Goal: Navigation & Orientation: Find specific page/section

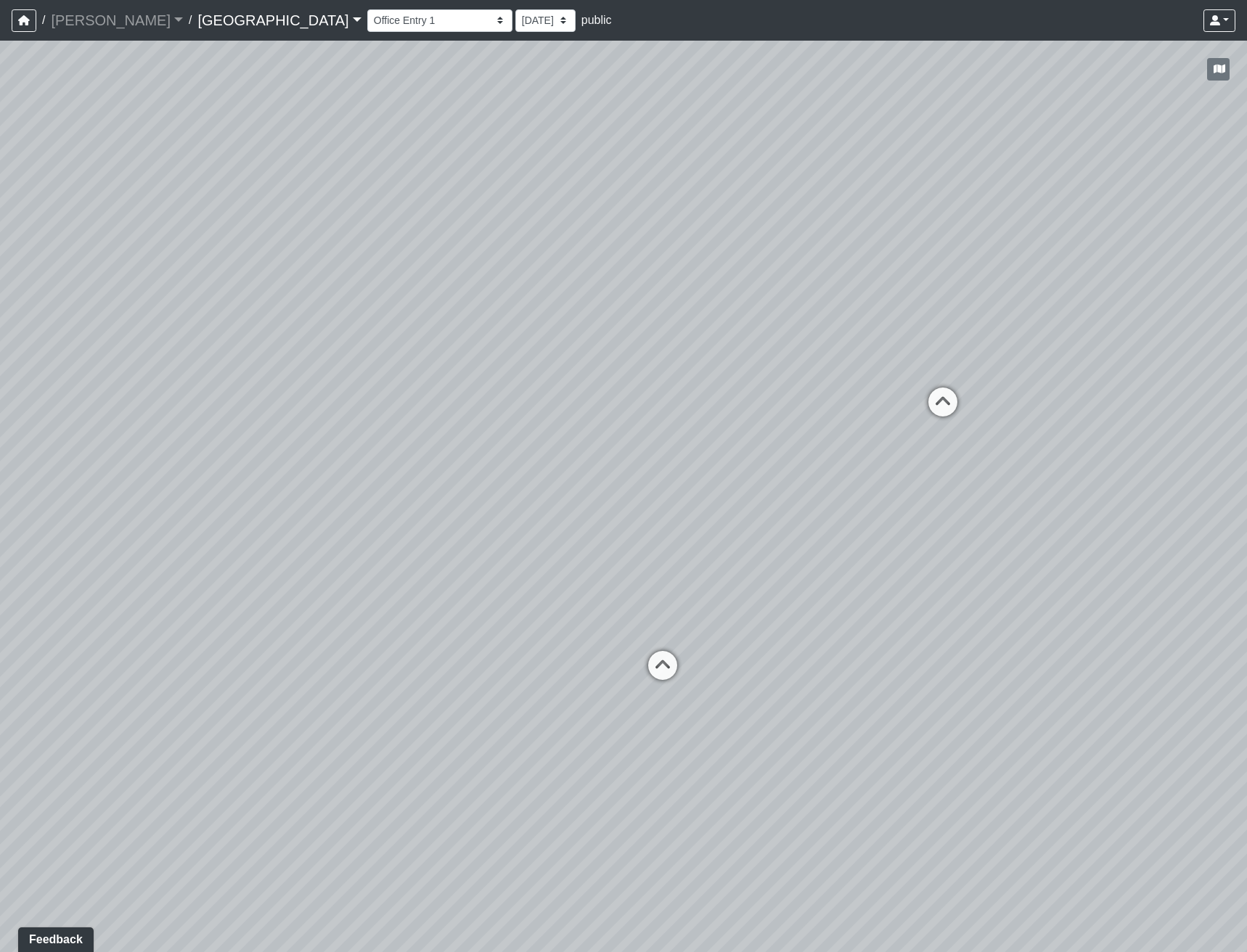
drag, startPoint x: 312, startPoint y: 34, endPoint x: 314, endPoint y: 24, distance: 10.2
click at [367, 34] on div "Clubroom Lobby Courtyard Entry Kitchen Kitchen Stools Seating TV Lounge Banquet…" at bounding box center [801, 20] width 868 height 28
click at [367, 24] on select "Clubroom Lobby Courtyard Entry Kitchen Kitchen Stools Seating TV Lounge Banquet…" at bounding box center [440, 20] width 145 height 23
click at [367, 9] on select "Clubroom Lobby Courtyard Entry Kitchen Kitchen Stools Seating TV Lounge Banquet…" at bounding box center [440, 20] width 145 height 23
drag, startPoint x: 562, startPoint y: 640, endPoint x: 1041, endPoint y: 644, distance: 479.0
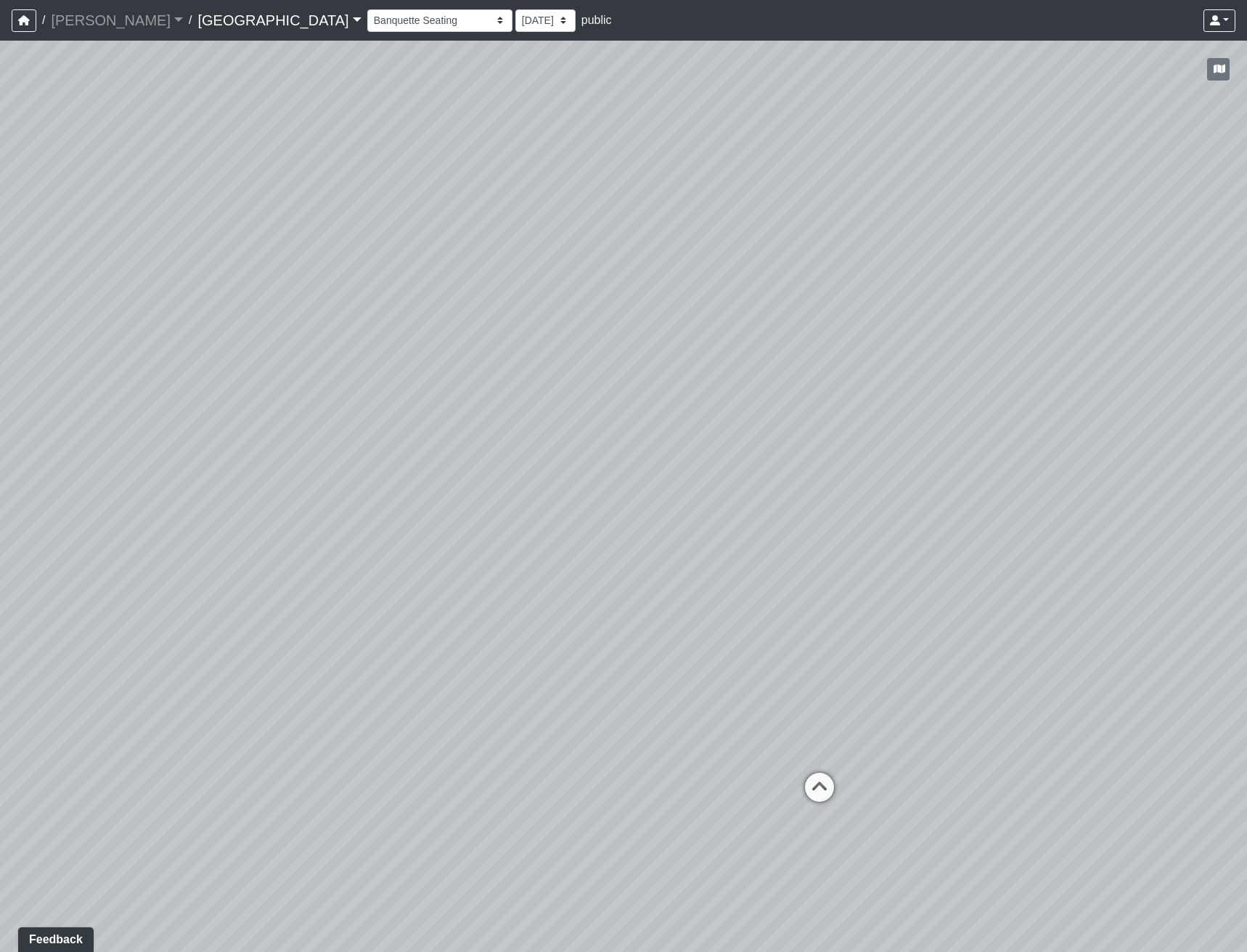
click at [1018, 643] on div "Loading... Reception Desk Loading... Lobby Loading... Landing Loading... Entry …" at bounding box center [623, 496] width 1247 height 911
click at [642, 747] on icon at bounding box center [656, 763] width 44 height 44
drag, startPoint x: 809, startPoint y: 628, endPoint x: 529, endPoint y: 625, distance: 280.0
click at [655, 628] on div "Loading... Reception Desk Loading... Lobby Loading... Landing Loading... Entry …" at bounding box center [623, 496] width 1247 height 911
click at [589, 485] on icon at bounding box center [589, 491] width 44 height 44
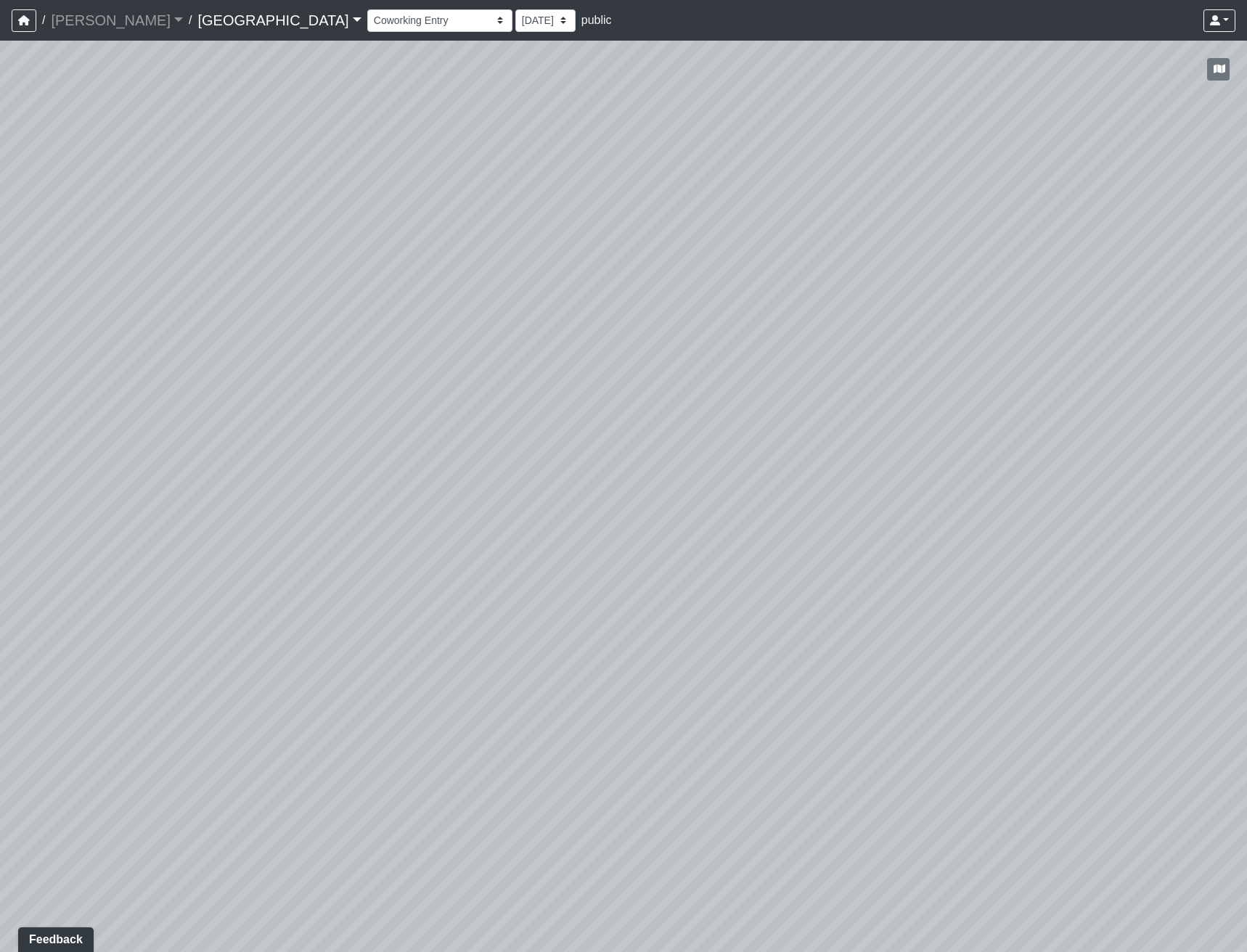
drag, startPoint x: 466, startPoint y: 539, endPoint x: 866, endPoint y: 540, distance: 400.0
click at [852, 540] on div "Loading... Reception Desk Loading... Lobby Loading... Landing Loading... Entry …" at bounding box center [623, 496] width 1247 height 911
click at [930, 813] on icon at bounding box center [921, 810] width 44 height 44
click at [441, 494] on icon at bounding box center [443, 500] width 44 height 44
drag, startPoint x: 631, startPoint y: 664, endPoint x: 1094, endPoint y: 733, distance: 468.1
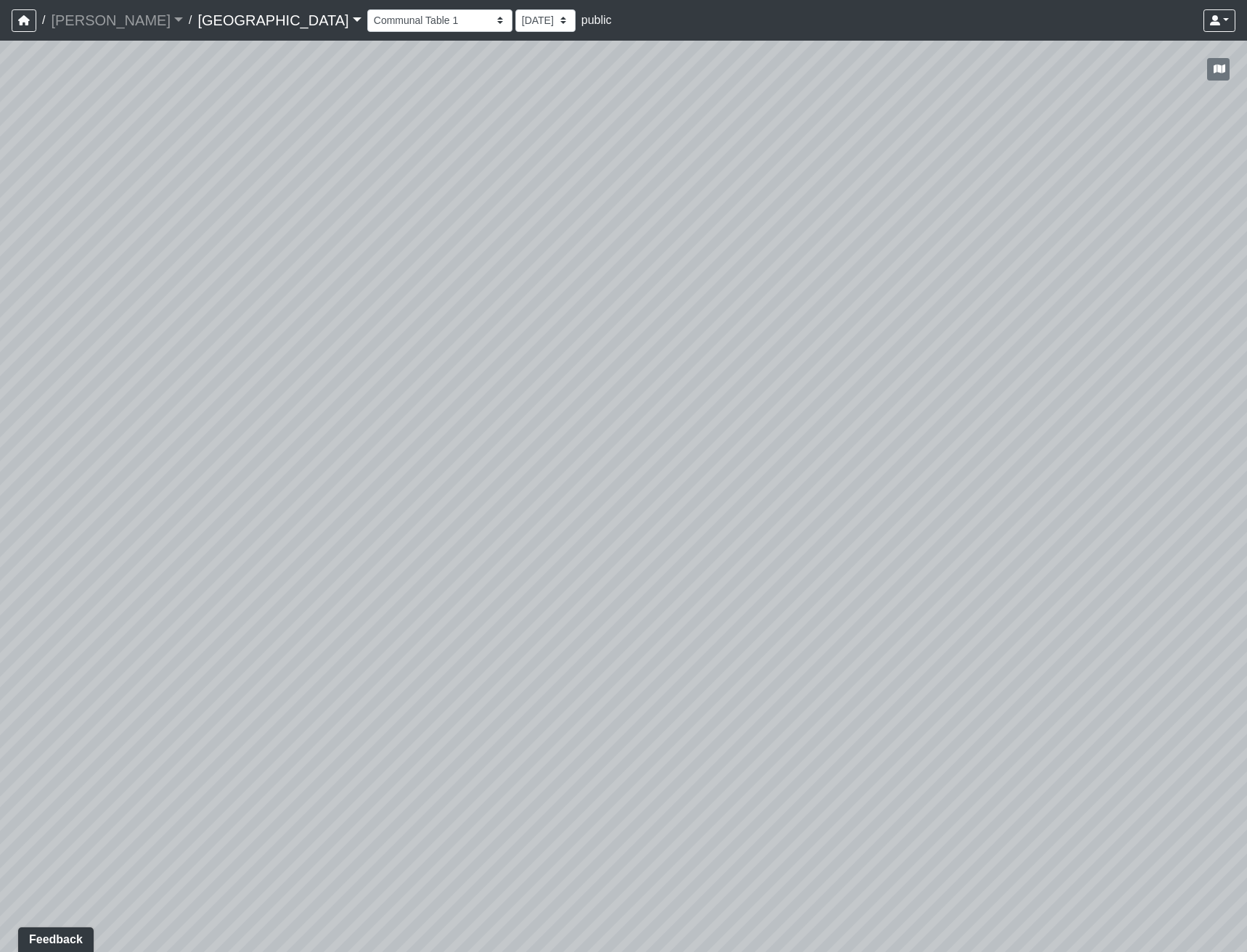
click at [996, 714] on div "Loading... Reception Desk Loading... Lobby Loading... Landing Loading... Entry …" at bounding box center [623, 496] width 1247 height 911
drag, startPoint x: 971, startPoint y: 777, endPoint x: 888, endPoint y: 655, distance: 147.6
click at [919, 697] on div "Loading... Reception Desk Loading... Lobby Loading... Landing Loading... Entry …" at bounding box center [623, 496] width 1247 height 911
click at [898, 766] on icon at bounding box center [897, 773] width 44 height 44
drag, startPoint x: 598, startPoint y: 644, endPoint x: 1232, endPoint y: 595, distance: 635.9
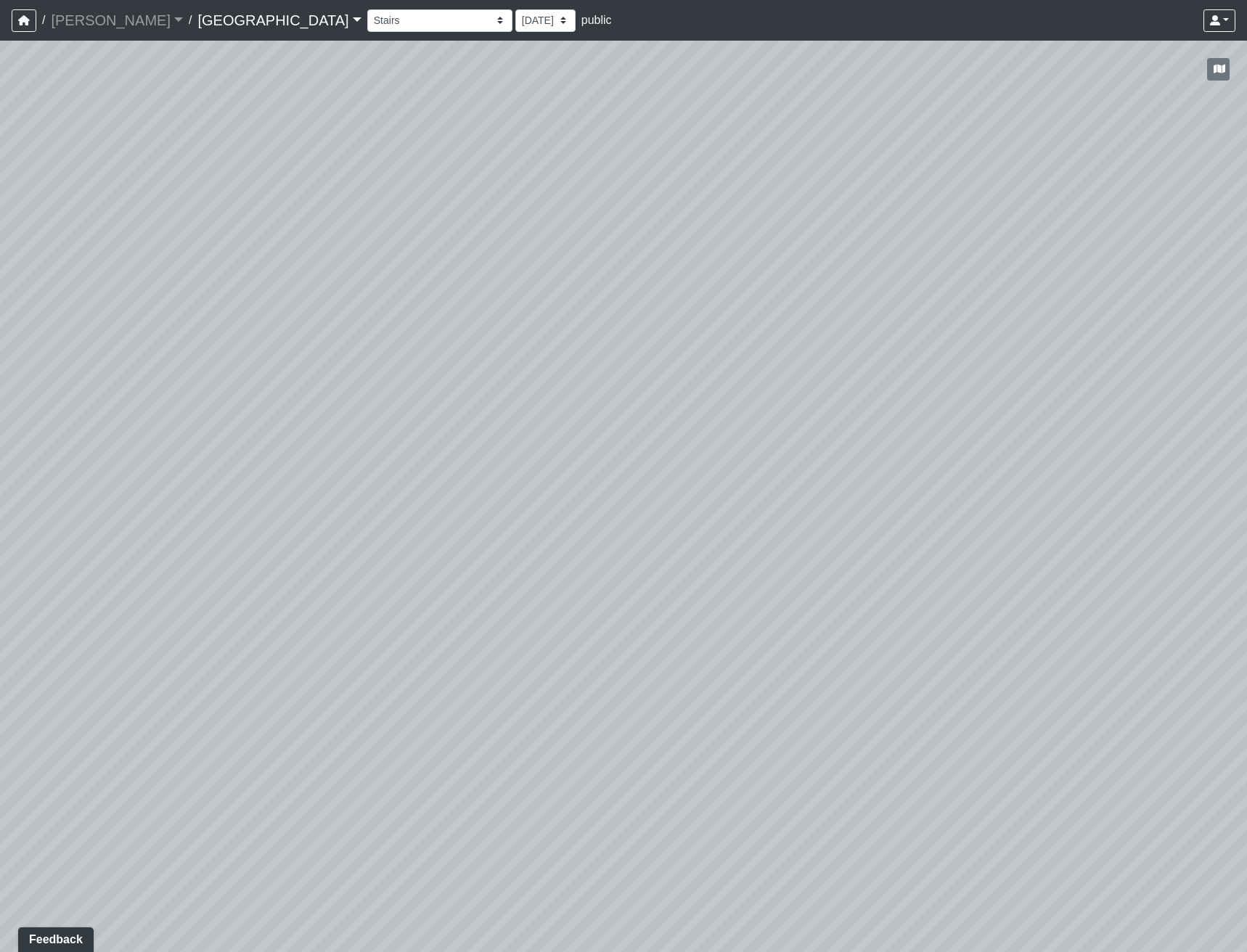
click at [1105, 595] on div "Loading... Reception Desk Loading... Lobby Loading... Landing Loading... Entry …" at bounding box center [623, 496] width 1247 height 911
drag, startPoint x: 618, startPoint y: 632, endPoint x: 1135, endPoint y: 743, distance: 528.8
click at [1135, 743] on div "Loading... Reception Desk Loading... Lobby Loading... Landing Loading... Entry …" at bounding box center [623, 496] width 1247 height 911
click at [1164, 760] on div "Loading... Reception Desk Loading... Lobby Loading... Landing Loading... Entry …" at bounding box center [623, 496] width 1247 height 911
drag, startPoint x: 1033, startPoint y: 746, endPoint x: 911, endPoint y: 706, distance: 128.4
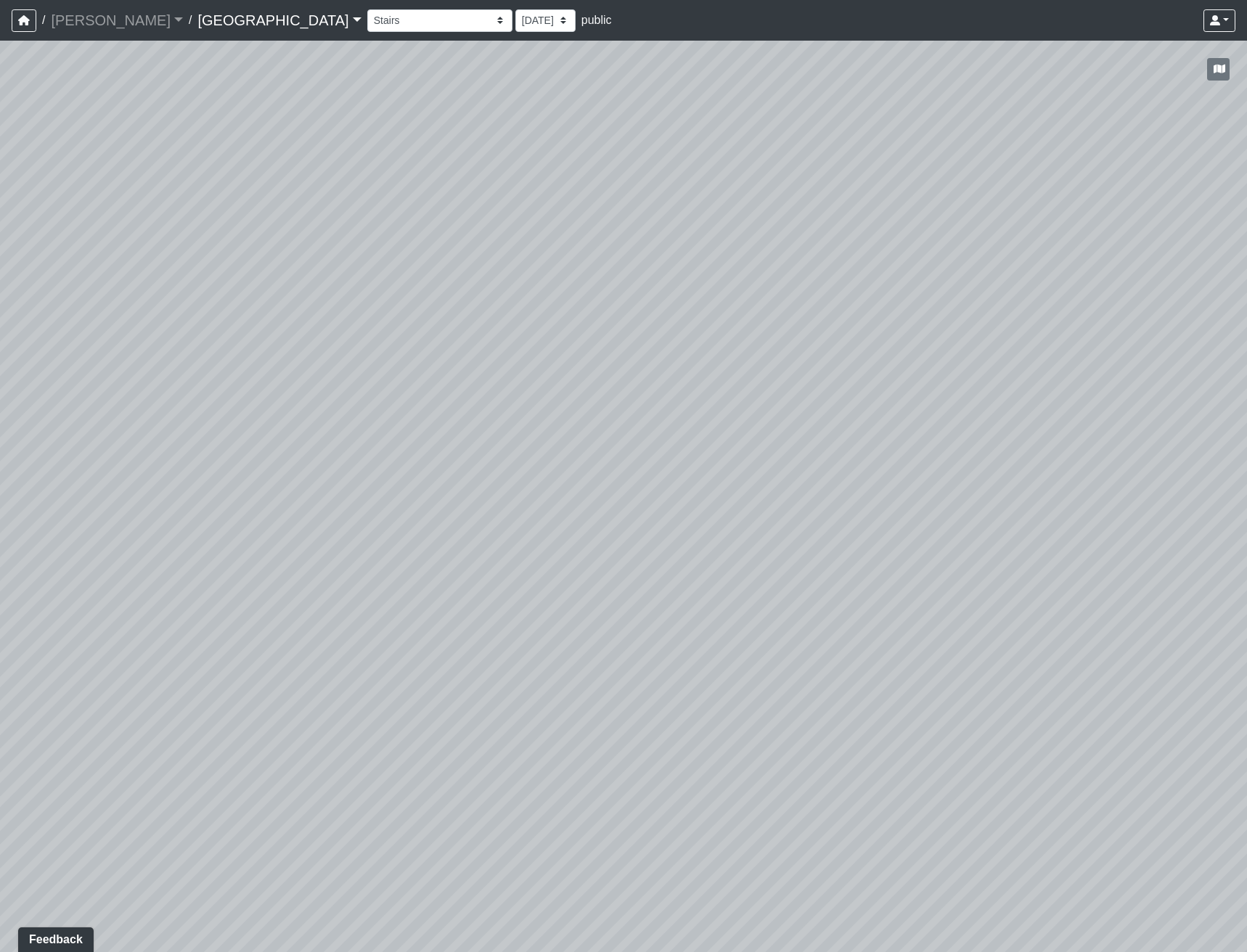
click at [923, 719] on div "Loading... Reception Desk Loading... Lobby Loading... Landing Loading... Entry …" at bounding box center [623, 496] width 1247 height 911
drag, startPoint x: 950, startPoint y: 766, endPoint x: 950, endPoint y: 720, distance: 46.0
click at [950, 722] on div "Loading... Reception Desk Loading... Lobby Loading... Landing Loading... Entry …" at bounding box center [623, 496] width 1247 height 911
click at [747, 859] on icon at bounding box center [745, 865] width 44 height 44
drag, startPoint x: 653, startPoint y: 721, endPoint x: 712, endPoint y: 664, distance: 82.0
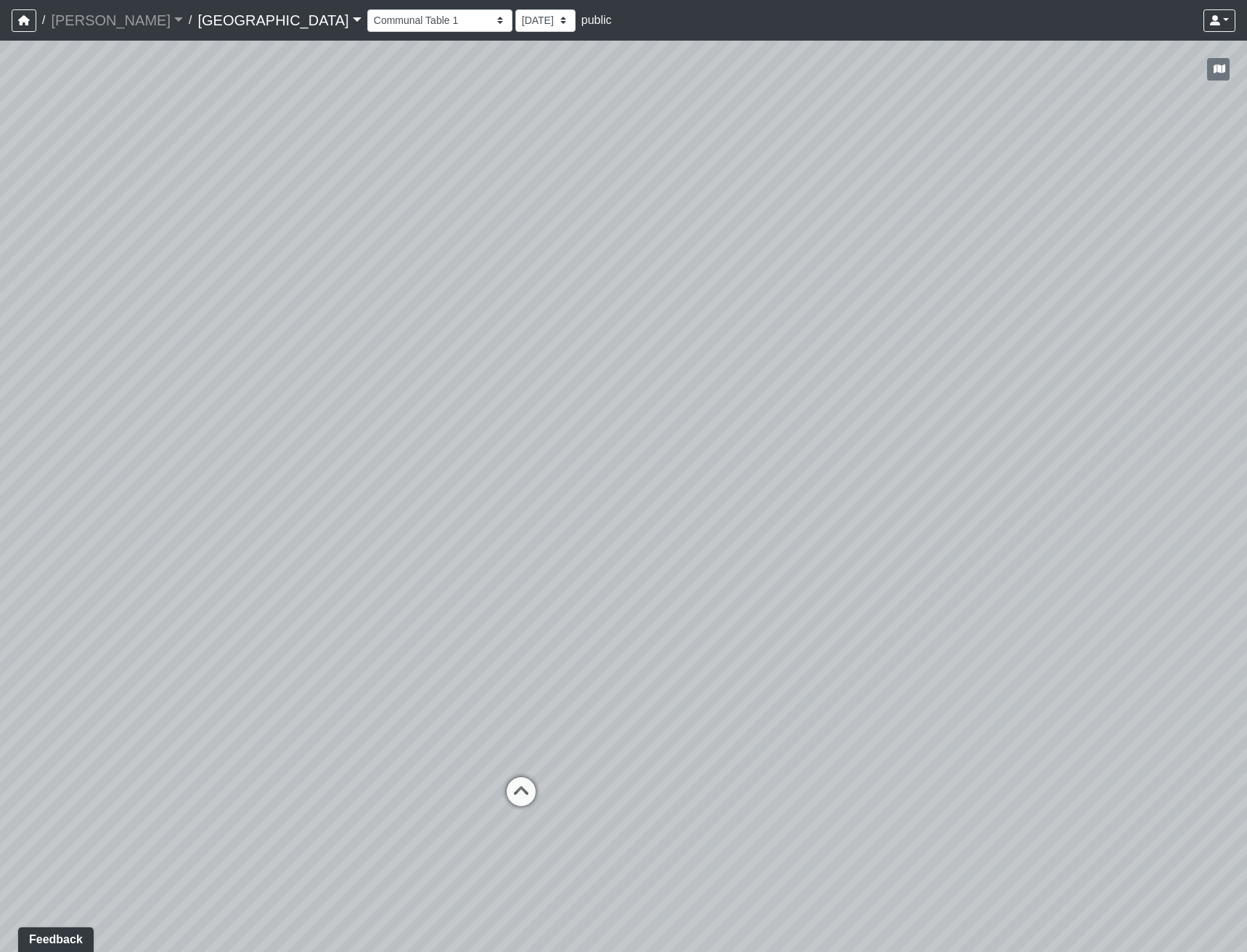
click at [710, 671] on div "Loading... Reception Desk Loading... Lobby Loading... Landing Loading... Entry …" at bounding box center [623, 496] width 1247 height 911
drag, startPoint x: 854, startPoint y: 619, endPoint x: 873, endPoint y: 607, distance: 22.5
click at [868, 610] on div "Loading... Reception Desk Loading... Lobby Loading... Landing Loading... Entry …" at bounding box center [623, 496] width 1247 height 911
drag, startPoint x: 911, startPoint y: 627, endPoint x: 994, endPoint y: 639, distance: 83.9
click at [994, 639] on div "Loading... Reception Desk Loading... Lobby Loading... Landing Loading... Entry …" at bounding box center [623, 496] width 1247 height 911
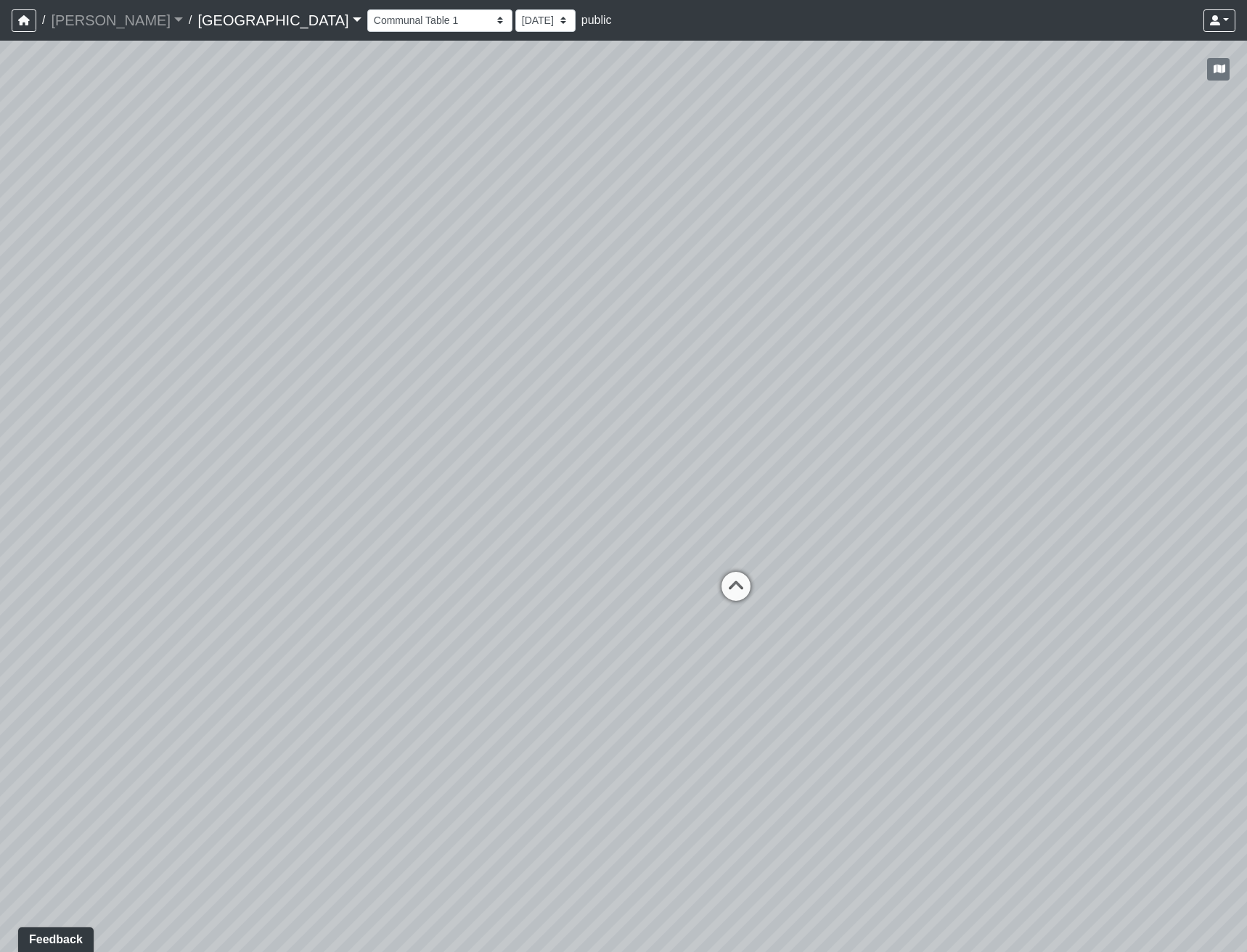
drag, startPoint x: 843, startPoint y: 753, endPoint x: 622, endPoint y: 731, distance: 222.1
click at [637, 733] on div "Loading... Reception Desk Loading... Lobby Loading... Landing Loading... Entry …" at bounding box center [623, 496] width 1247 height 911
drag, startPoint x: 875, startPoint y: 753, endPoint x: 449, endPoint y: 627, distance: 444.2
click at [500, 642] on div "Loading... Reception Desk Loading... Lobby Loading... Landing Loading... Entry …" at bounding box center [623, 496] width 1247 height 911
drag, startPoint x: 699, startPoint y: 457, endPoint x: 808, endPoint y: 797, distance: 357.0
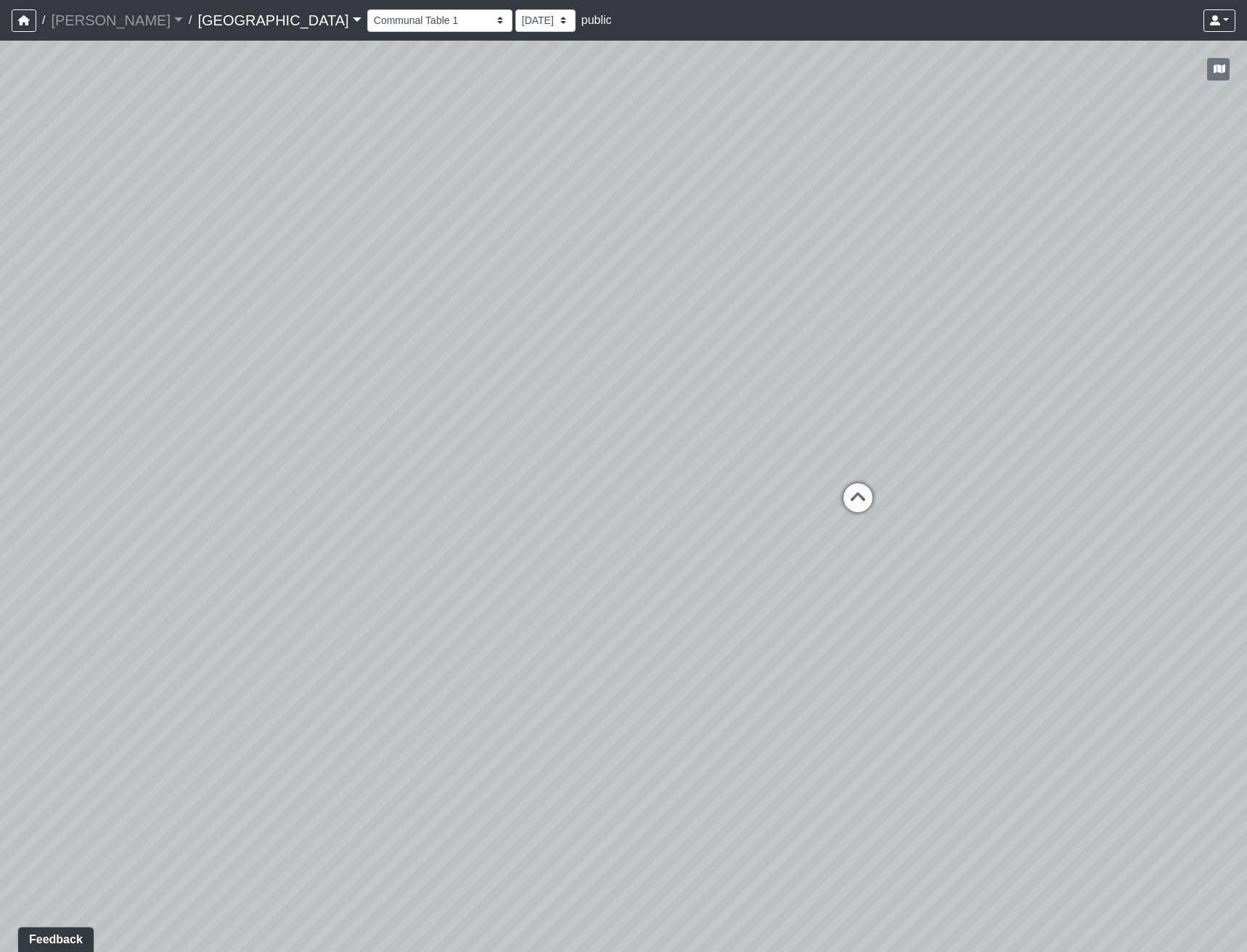
click at [820, 808] on div "Loading... Reception Desk Loading... Lobby Loading... Landing Loading... Entry …" at bounding box center [623, 496] width 1247 height 911
click at [907, 499] on icon at bounding box center [897, 510] width 44 height 44
drag, startPoint x: 657, startPoint y: 617, endPoint x: 560, endPoint y: 540, distance: 123.8
click at [570, 543] on div "Loading... Reception Desk Loading... Lobby Loading... Landing Loading... Entry …" at bounding box center [623, 496] width 1247 height 911
drag, startPoint x: 625, startPoint y: 550, endPoint x: 637, endPoint y: 685, distance: 135.5
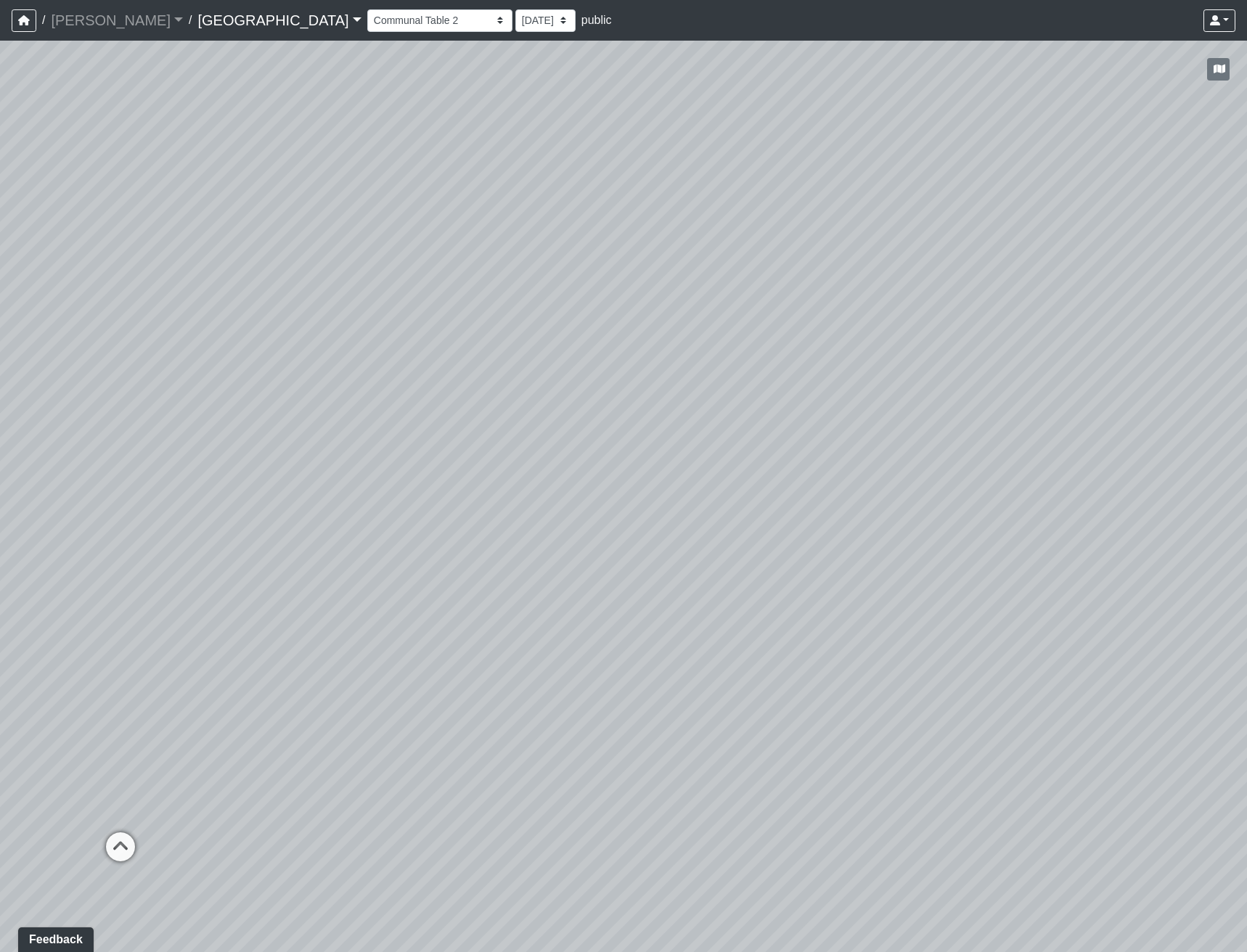
click at [637, 685] on div "Loading... Reception Desk Loading... Lobby Loading... Landing Loading... Entry …" at bounding box center [623, 496] width 1247 height 911
drag, startPoint x: 512, startPoint y: 726, endPoint x: 533, endPoint y: 745, distance: 28.3
click at [533, 745] on div "Loading... Reception Desk Loading... Lobby Loading... Landing Loading... Entry …" at bounding box center [623, 496] width 1247 height 911
drag, startPoint x: 763, startPoint y: 482, endPoint x: 814, endPoint y: 482, distance: 51.0
click at [804, 482] on div "Loading... Reception Desk Loading... Lobby Loading... Landing Loading... Entry …" at bounding box center [623, 496] width 1247 height 911
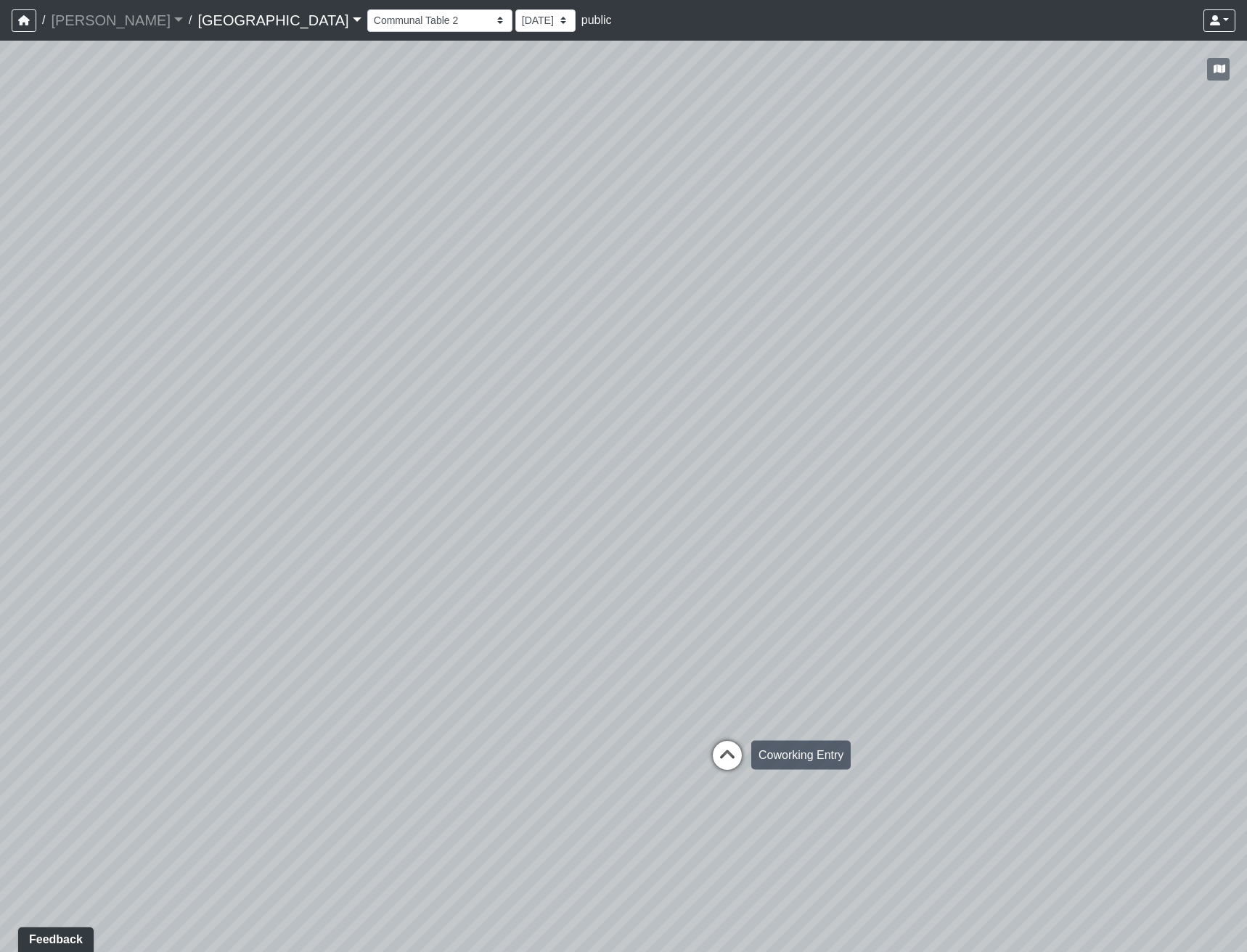
click at [736, 753] on icon at bounding box center [727, 763] width 44 height 44
drag, startPoint x: 762, startPoint y: 617, endPoint x: 671, endPoint y: 613, distance: 91.1
click at [673, 613] on div "Loading... Reception Desk Loading... Lobby Loading... Landing Loading... Entry …" at bounding box center [623, 496] width 1247 height 911
drag, startPoint x: 755, startPoint y: 549, endPoint x: 559, endPoint y: 536, distance: 196.4
click at [560, 538] on div "Loading... Reception Desk Loading... Lobby Loading... Landing Loading... Entry …" at bounding box center [623, 496] width 1247 height 911
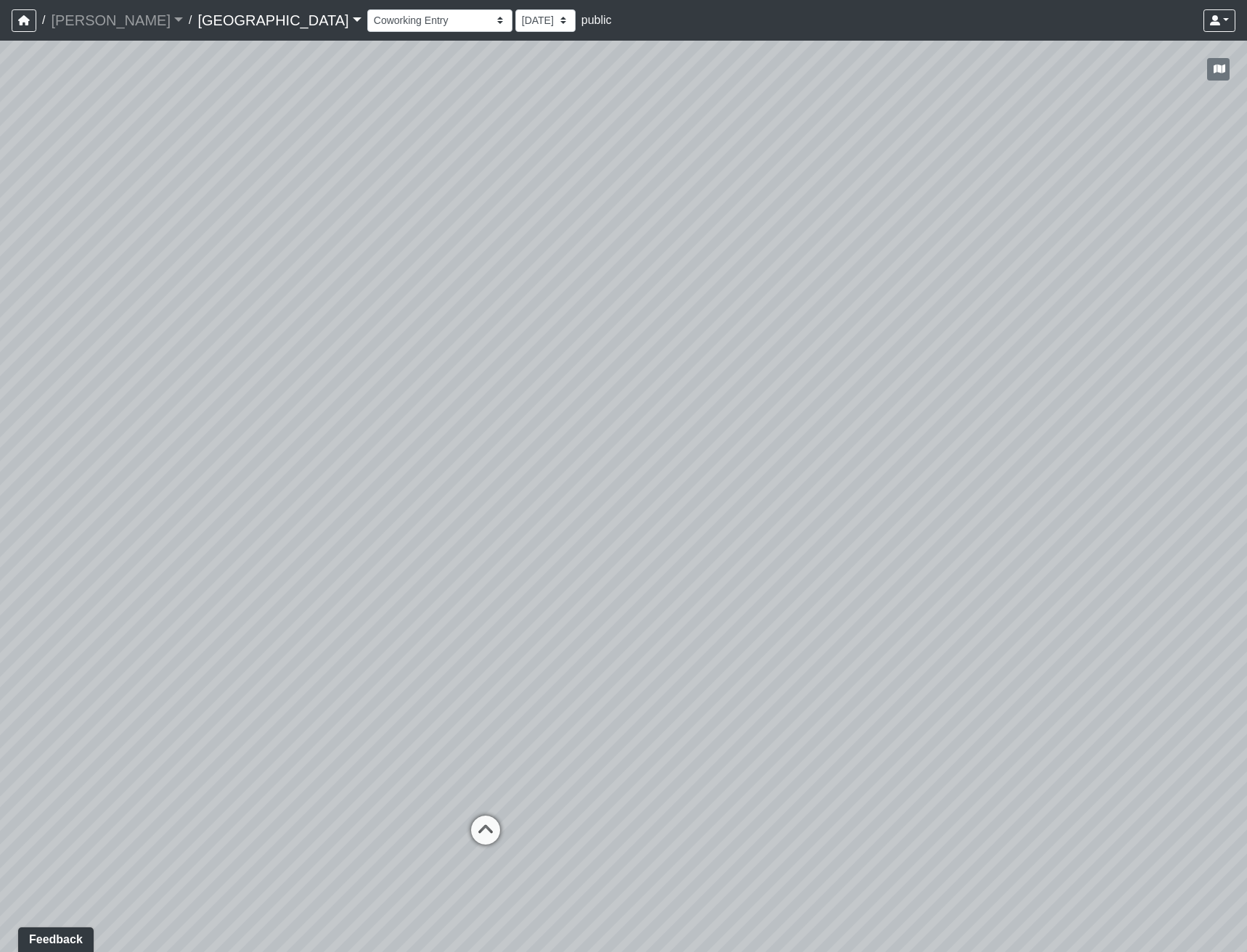
drag, startPoint x: 537, startPoint y: 503, endPoint x: 668, endPoint y: 597, distance: 161.2
click at [668, 597] on div "Loading... Reception Desk Loading... Lobby Loading... Landing Loading... Entry …" at bounding box center [623, 496] width 1247 height 911
drag, startPoint x: 736, startPoint y: 592, endPoint x: 633, endPoint y: 446, distance: 178.7
click at [636, 441] on div "Loading... Reception Desk Loading... Lobby Loading... Landing Loading... Entry …" at bounding box center [623, 496] width 1247 height 911
drag, startPoint x: 526, startPoint y: 535, endPoint x: 953, endPoint y: 488, distance: 429.6
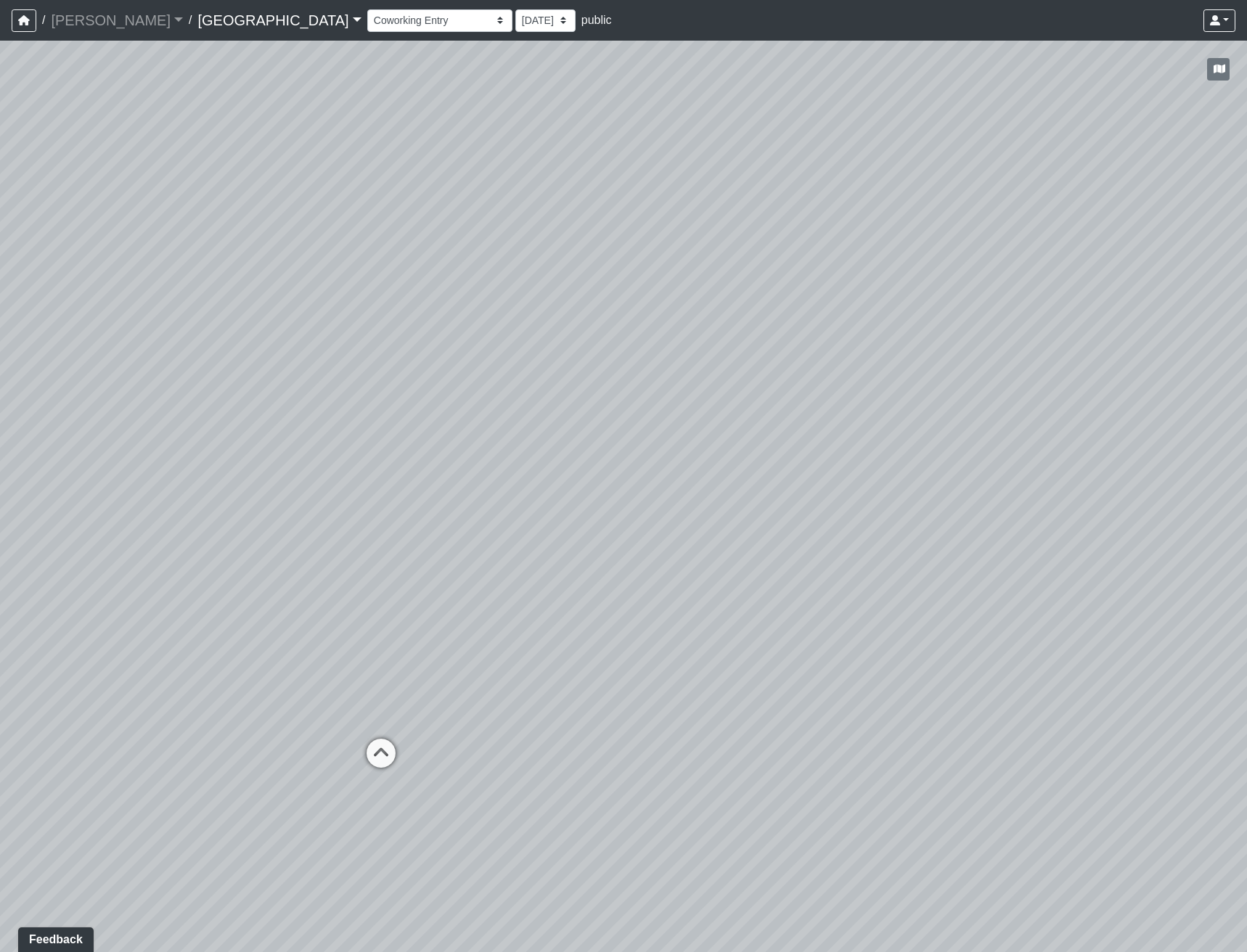
click at [944, 491] on div "Loading... Reception Desk Loading... Lobby Loading... Landing Loading... Entry …" at bounding box center [623, 496] width 1247 height 911
drag, startPoint x: 719, startPoint y: 423, endPoint x: 1127, endPoint y: 431, distance: 408.1
click at [1127, 431] on div "Loading... Reception Desk Loading... Lobby Loading... Landing Loading... Entry …" at bounding box center [623, 496] width 1247 height 911
drag, startPoint x: 857, startPoint y: 243, endPoint x: 1076, endPoint y: 408, distance: 274.2
click at [1076, 408] on div "Loading... Reception Desk Loading... Lobby Loading... Landing Loading... Entry …" at bounding box center [623, 496] width 1247 height 911
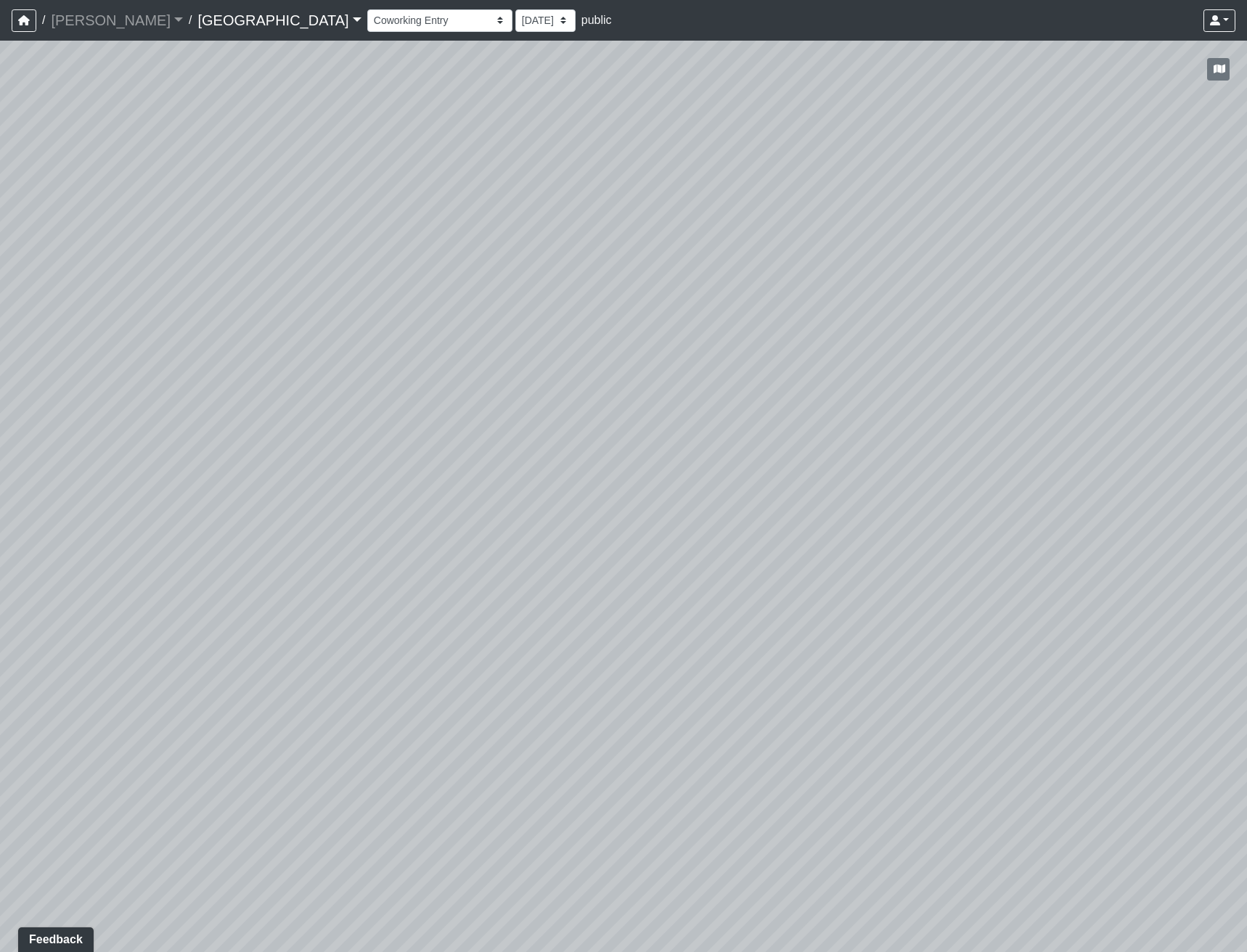
drag, startPoint x: 515, startPoint y: 385, endPoint x: 956, endPoint y: 421, distance: 442.5
click at [957, 421] on div "Loading... Reception Desk Loading... Lobby Loading... Landing Loading... Entry …" at bounding box center [623, 496] width 1247 height 911
drag, startPoint x: 410, startPoint y: 714, endPoint x: 860, endPoint y: 601, distance: 464.0
click at [860, 601] on div "Loading... Reception Desk Loading... Lobby Loading... Landing Loading... Entry …" at bounding box center [623, 496] width 1247 height 911
drag, startPoint x: 637, startPoint y: 477, endPoint x: 1200, endPoint y: 838, distance: 668.8
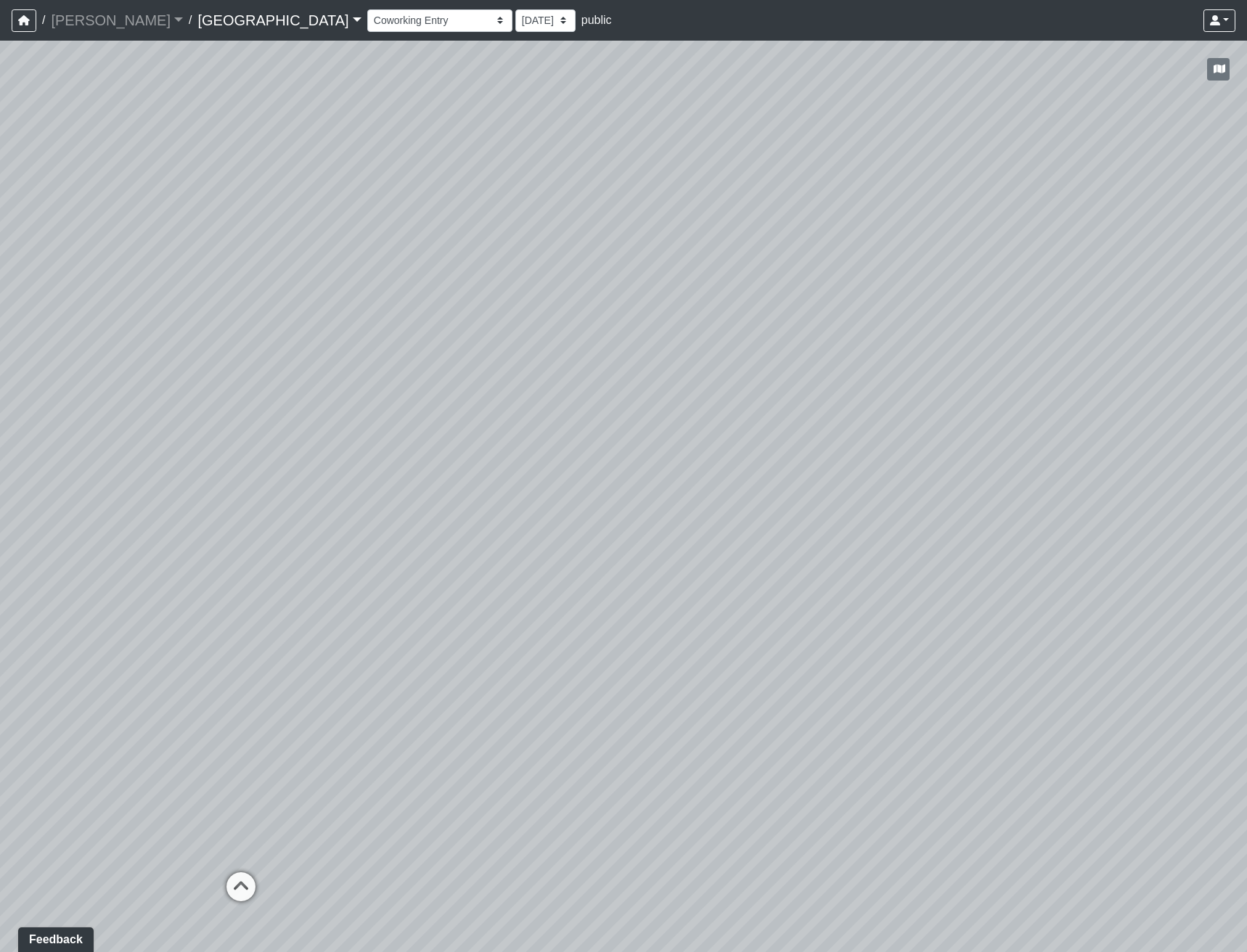
click at [1202, 838] on div "Loading... Reception Desk Loading... Lobby Loading... Landing Loading... Entry …" at bounding box center [623, 496] width 1247 height 911
drag, startPoint x: 650, startPoint y: 753, endPoint x: 954, endPoint y: 544, distance: 368.9
click at [954, 544] on div "Loading... Reception Desk Loading... Lobby Loading... Landing Loading... Entry …" at bounding box center [623, 496] width 1247 height 911
drag, startPoint x: 711, startPoint y: 435, endPoint x: 1091, endPoint y: 352, distance: 389.0
click at [1125, 340] on div "Loading... Reception Desk Loading... Lobby Loading... Landing Loading... Entry …" at bounding box center [623, 496] width 1247 height 911
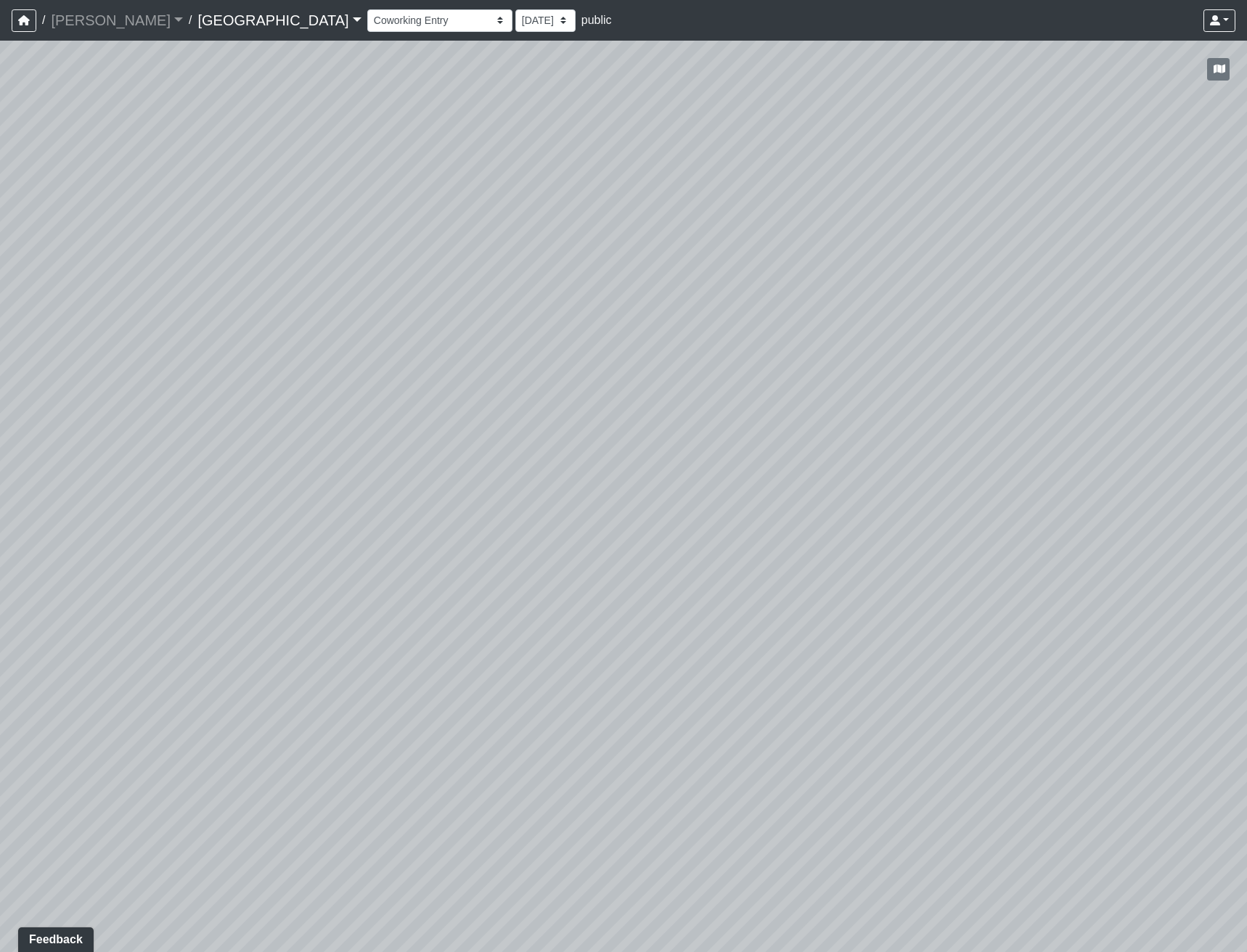
drag, startPoint x: 513, startPoint y: 526, endPoint x: 788, endPoint y: 523, distance: 275.0
click at [788, 523] on div "Loading... Reception Desk Loading... Lobby Loading... Landing Loading... Entry …" at bounding box center [623, 496] width 1247 height 911
drag, startPoint x: 482, startPoint y: 551, endPoint x: 566, endPoint y: 522, distance: 88.9
click at [566, 522] on div "Loading... Reception Desk Loading... Lobby Loading... Landing Loading... Entry …" at bounding box center [623, 496] width 1247 height 911
drag, startPoint x: 542, startPoint y: 509, endPoint x: 823, endPoint y: 633, distance: 307.1
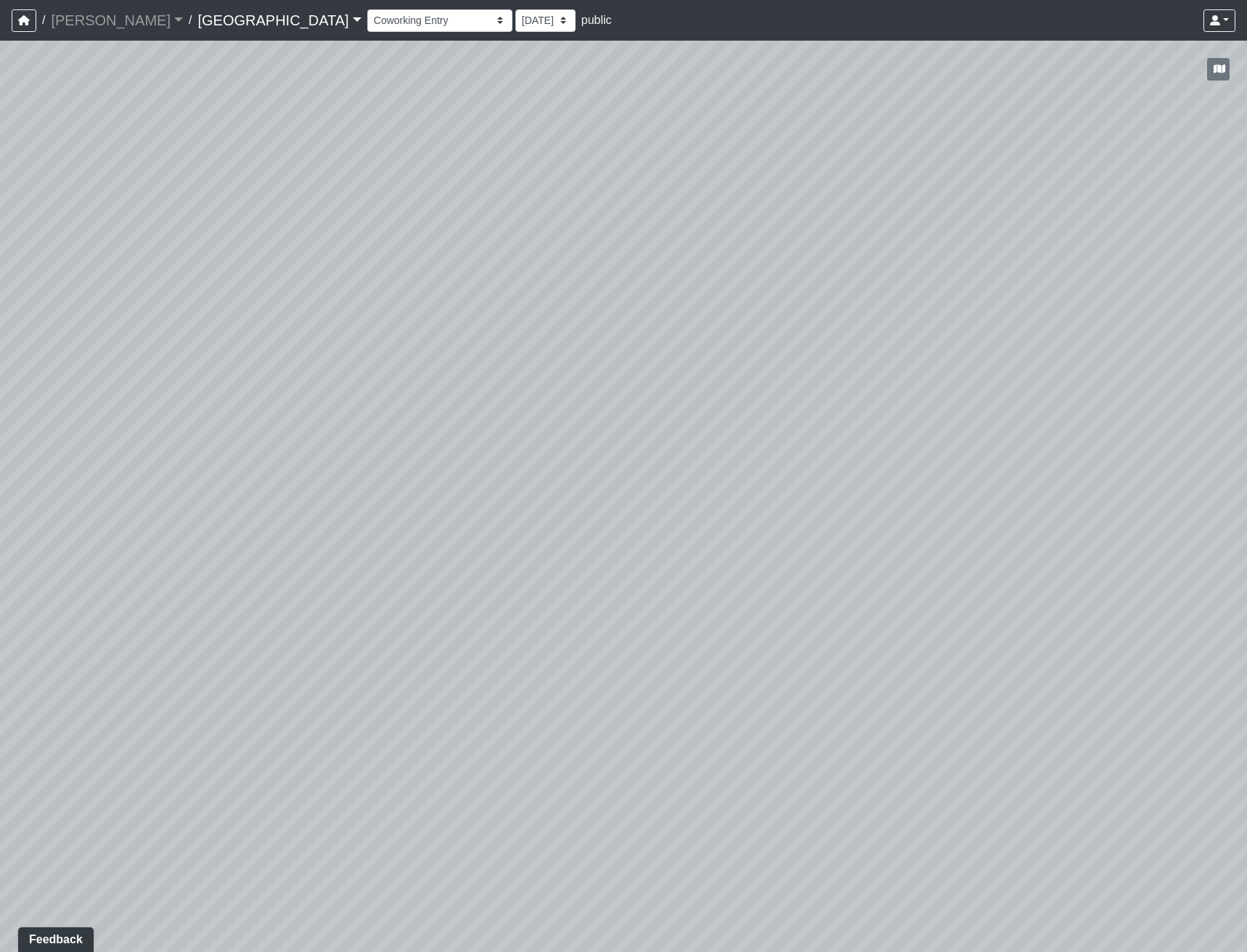
click at [823, 633] on div "Loading... Reception Desk Loading... Lobby Loading... Landing Loading... Entry …" at bounding box center [623, 496] width 1247 height 911
drag, startPoint x: 817, startPoint y: 633, endPoint x: 808, endPoint y: 656, distance: 24.7
click at [808, 656] on div "Loading... Reception Desk Loading... Lobby Loading... Landing Loading... Entry …" at bounding box center [623, 496] width 1247 height 911
drag, startPoint x: 833, startPoint y: 501, endPoint x: 912, endPoint y: 497, distance: 79.1
click at [912, 497] on div "Loading... Reception Desk Loading... Lobby Loading... Landing Loading... Entry …" at bounding box center [623, 496] width 1247 height 911
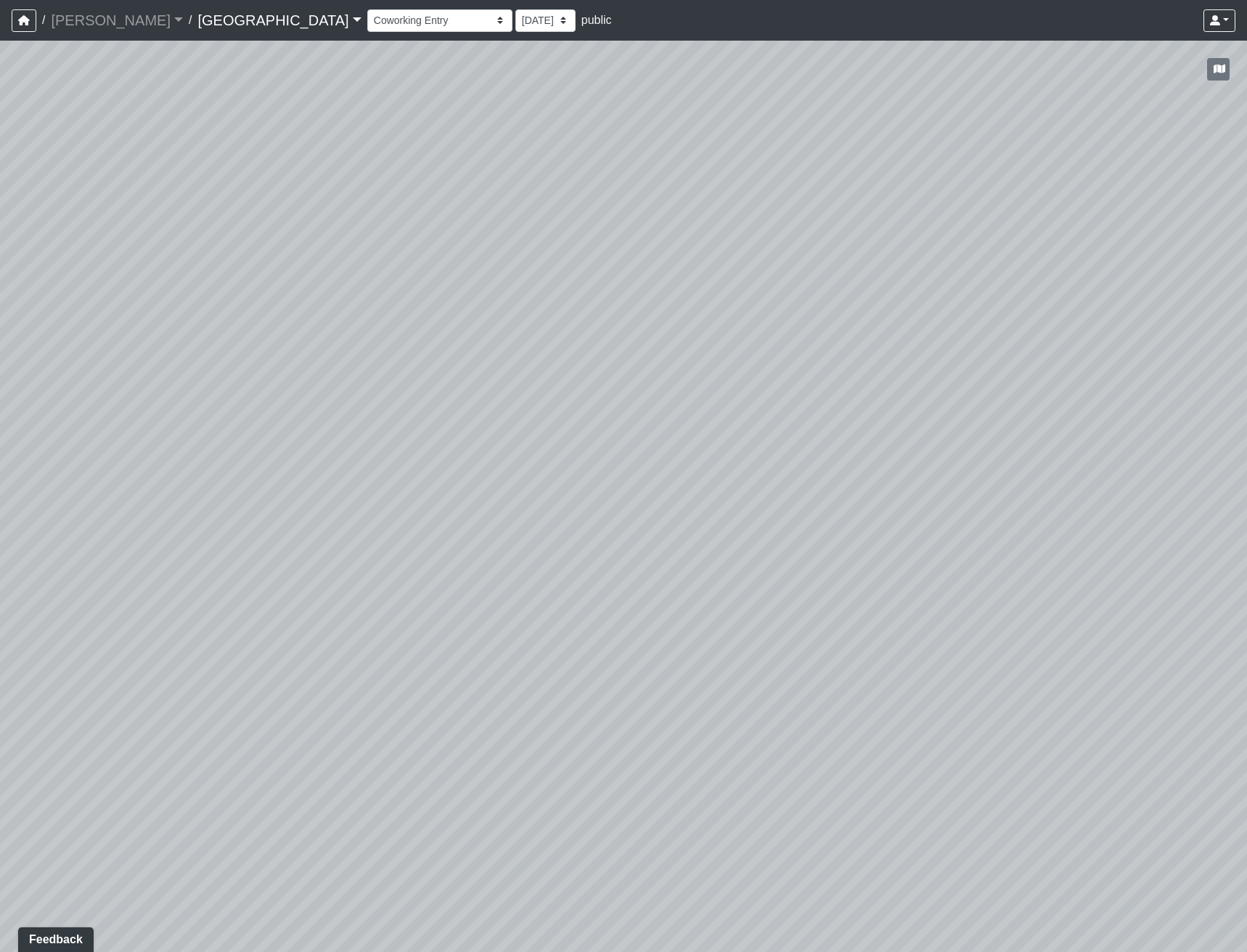
drag, startPoint x: 739, startPoint y: 563, endPoint x: 897, endPoint y: 724, distance: 225.6
click at [897, 724] on div "Loading... Reception Desk Loading... Lobby Loading... Landing Loading... Entry …" at bounding box center [623, 496] width 1247 height 911
drag, startPoint x: 819, startPoint y: 726, endPoint x: 861, endPoint y: 733, distance: 42.6
click at [861, 733] on div "Loading... Reception Desk Loading... Lobby Loading... Landing Loading... Entry …" at bounding box center [623, 496] width 1247 height 911
drag, startPoint x: 752, startPoint y: 617, endPoint x: 817, endPoint y: 609, distance: 65.5
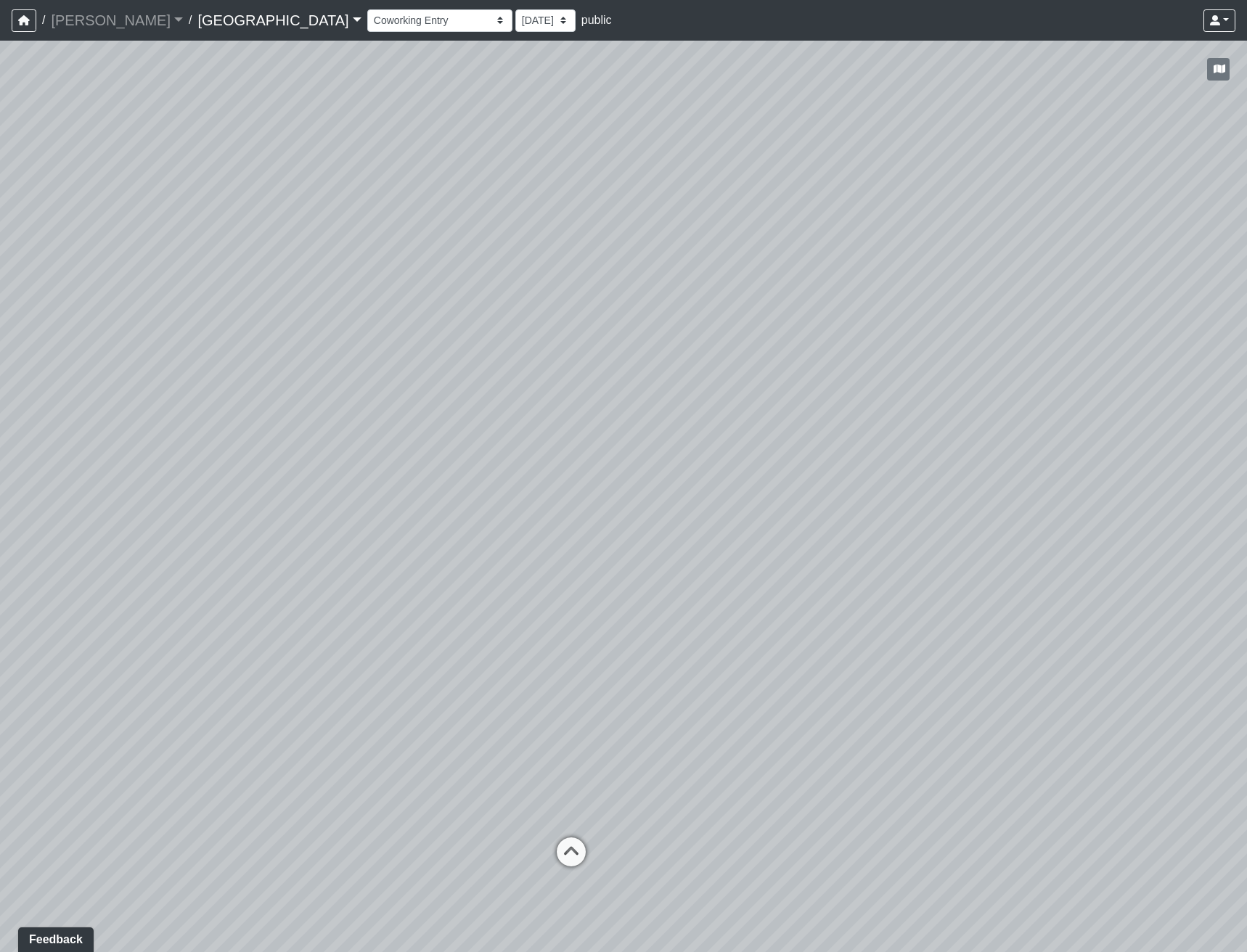
click at [817, 609] on div "Loading... Reception Desk Loading... Lobby Loading... Landing Loading... Entry …" at bounding box center [623, 496] width 1247 height 911
click at [639, 834] on icon at bounding box center [626, 850] width 44 height 44
click at [582, 848] on icon at bounding box center [599, 858] width 44 height 44
drag, startPoint x: 933, startPoint y: 720, endPoint x: 463, endPoint y: 576, distance: 491.6
click at [463, 576] on div "Loading... Reception Desk Loading... Lobby Loading... Landing Loading... Entry …" at bounding box center [623, 496] width 1247 height 911
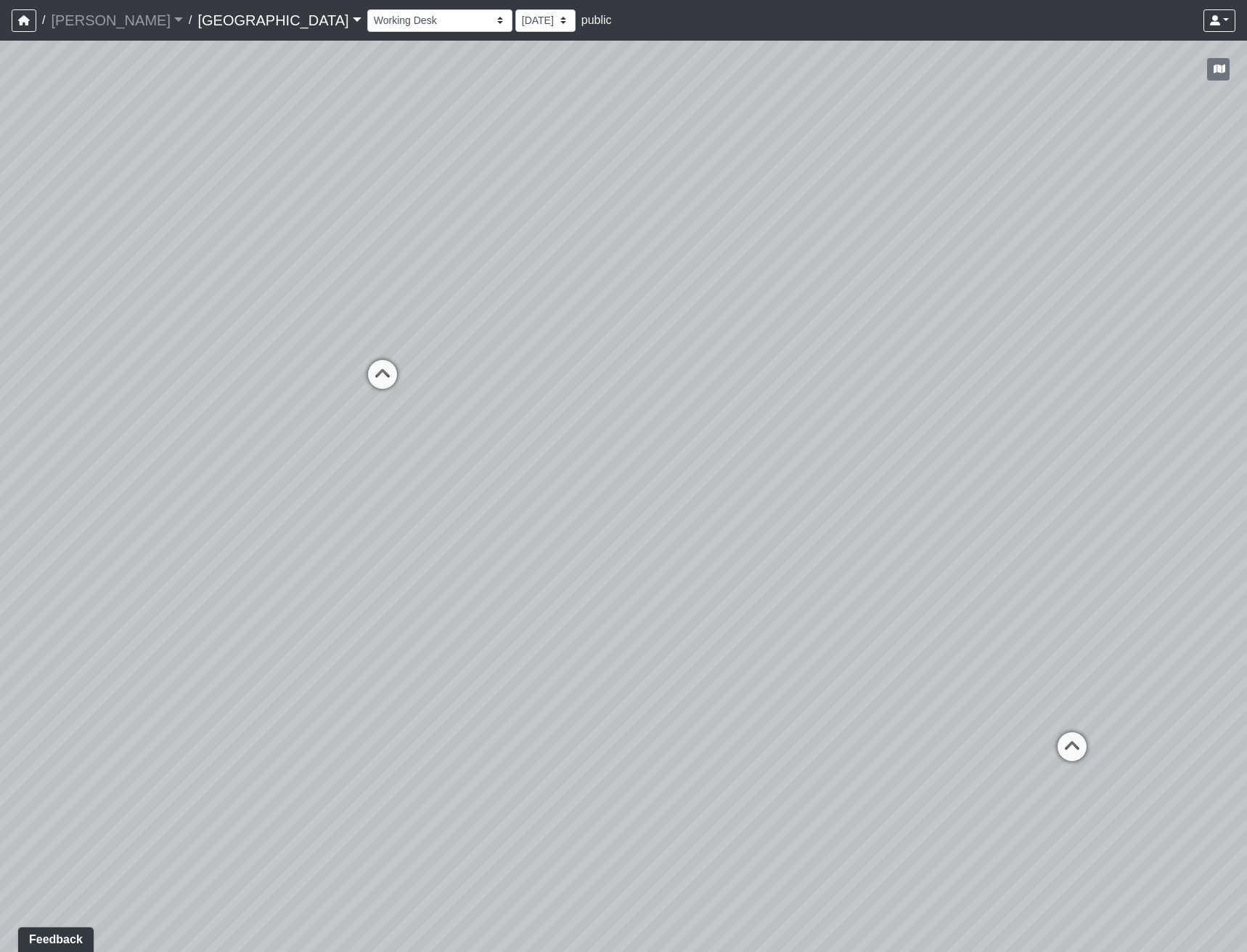
drag, startPoint x: 833, startPoint y: 467, endPoint x: 539, endPoint y: 551, distance: 305.8
click at [540, 551] on div "Loading... Reception Desk Loading... Lobby Loading... Landing Loading... Entry …" at bounding box center [623, 496] width 1247 height 911
drag, startPoint x: 975, startPoint y: 552, endPoint x: 647, endPoint y: 579, distance: 329.1
click at [648, 579] on div "Loading... Reception Desk Loading... Lobby Loading... Landing Loading... Entry …" at bounding box center [623, 496] width 1247 height 911
drag, startPoint x: 893, startPoint y: 500, endPoint x: 788, endPoint y: 628, distance: 165.6
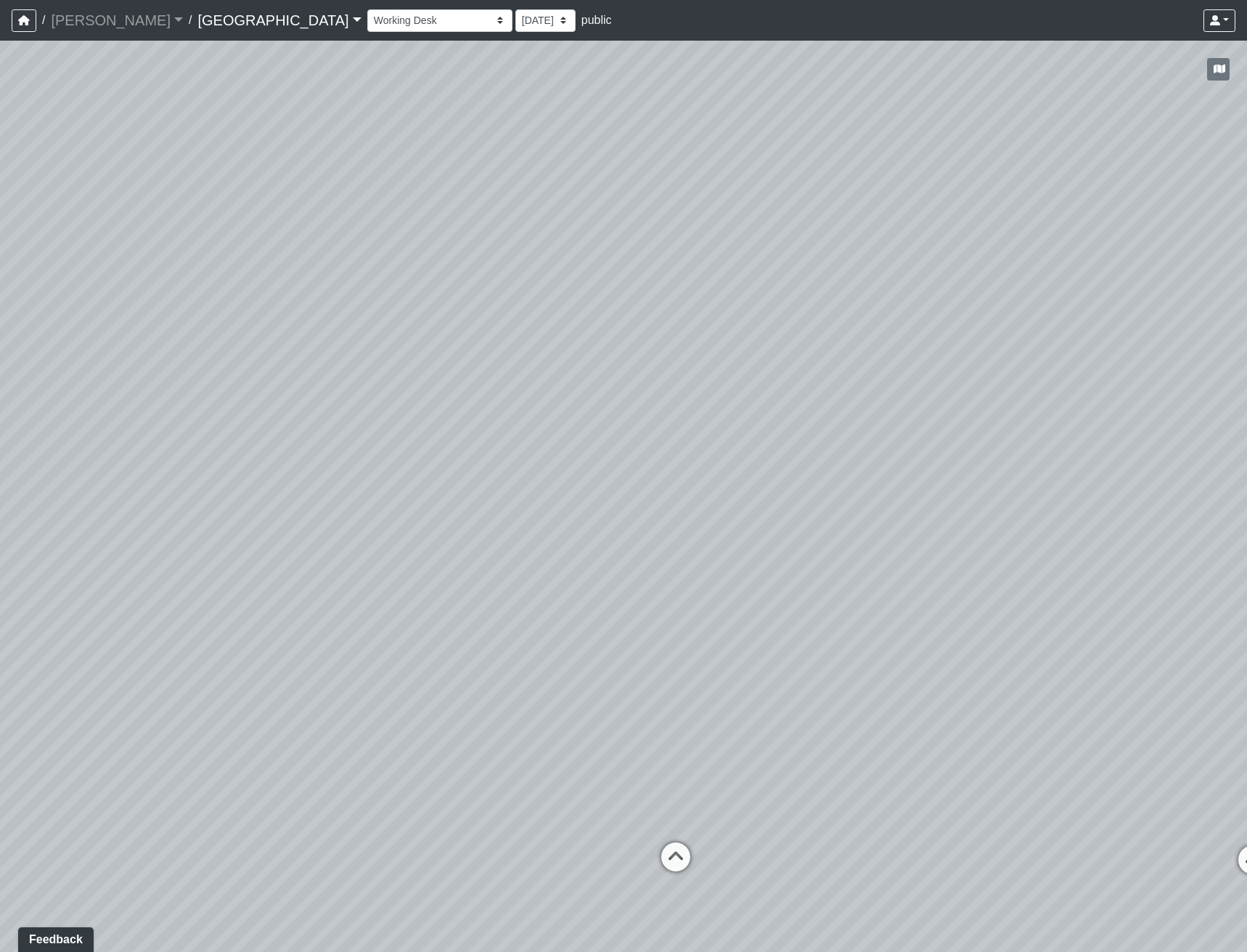
click at [789, 628] on div "Loading... Reception Desk Loading... Lobby Loading... Landing Loading... Entry …" at bounding box center [623, 496] width 1247 height 911
drag, startPoint x: 910, startPoint y: 660, endPoint x: 678, endPoint y: 682, distance: 233.0
click at [678, 682] on div "Loading... Reception Desk Loading... Lobby Loading... Landing Loading... Entry …" at bounding box center [623, 496] width 1247 height 911
drag, startPoint x: 907, startPoint y: 627, endPoint x: 605, endPoint y: 678, distance: 306.3
click at [607, 678] on div "Loading... Reception Desk Loading... Lobby Loading... Landing Loading... Entry …" at bounding box center [623, 496] width 1247 height 911
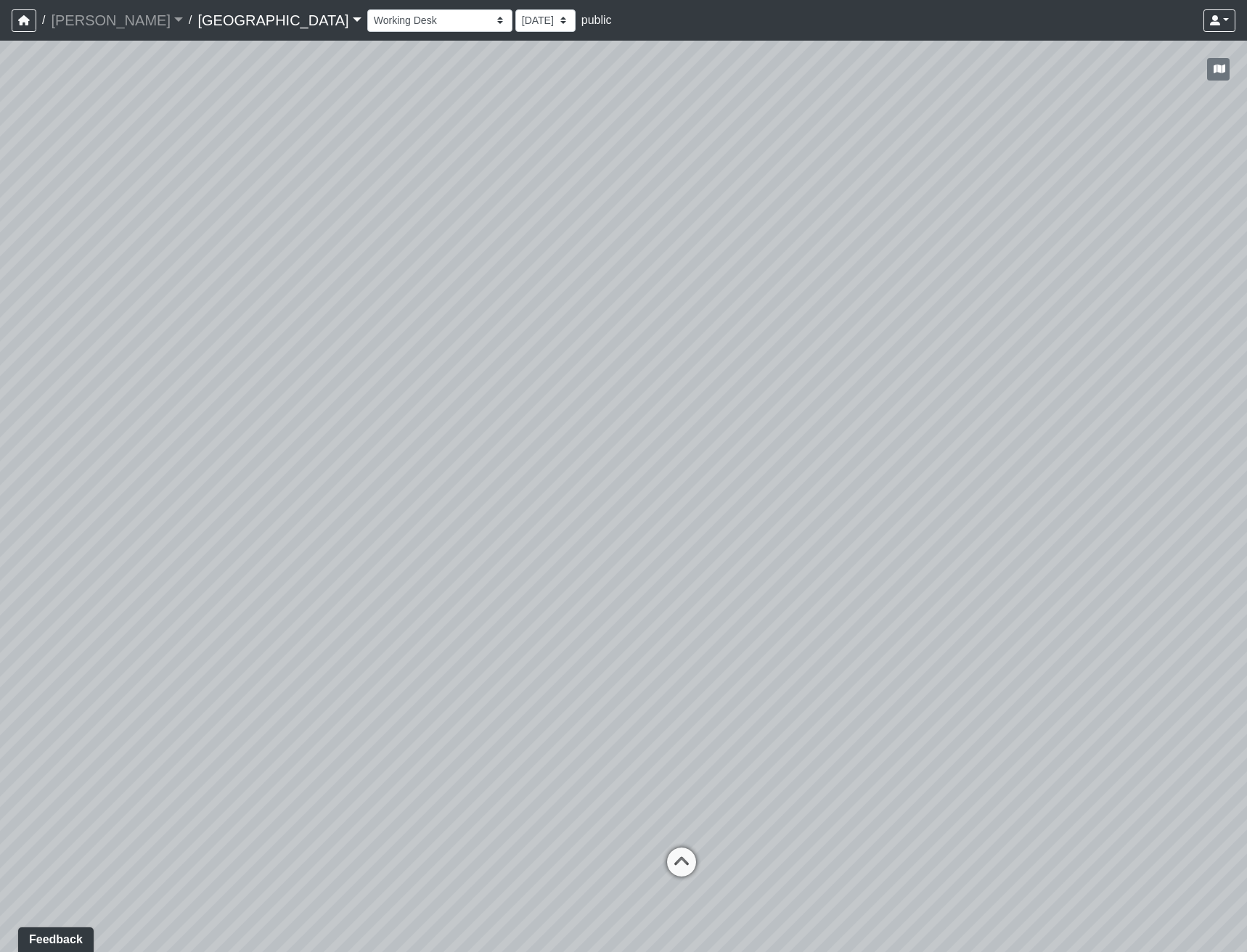
click at [893, 510] on div "Loading... Reception Desk Loading... Lobby Loading... Landing Loading... Entry …" at bounding box center [623, 496] width 1247 height 911
drag, startPoint x: 562, startPoint y: 378, endPoint x: 625, endPoint y: 510, distance: 146.3
click at [625, 510] on div "Loading... Reception Desk Loading... Lobby Loading... Landing Loading... Entry …" at bounding box center [623, 496] width 1247 height 911
drag, startPoint x: 779, startPoint y: 462, endPoint x: 784, endPoint y: 603, distance: 141.1
click at [784, 603] on div "Loading... Reception Desk Loading... Lobby Loading... Landing Loading... Entry …" at bounding box center [623, 496] width 1247 height 911
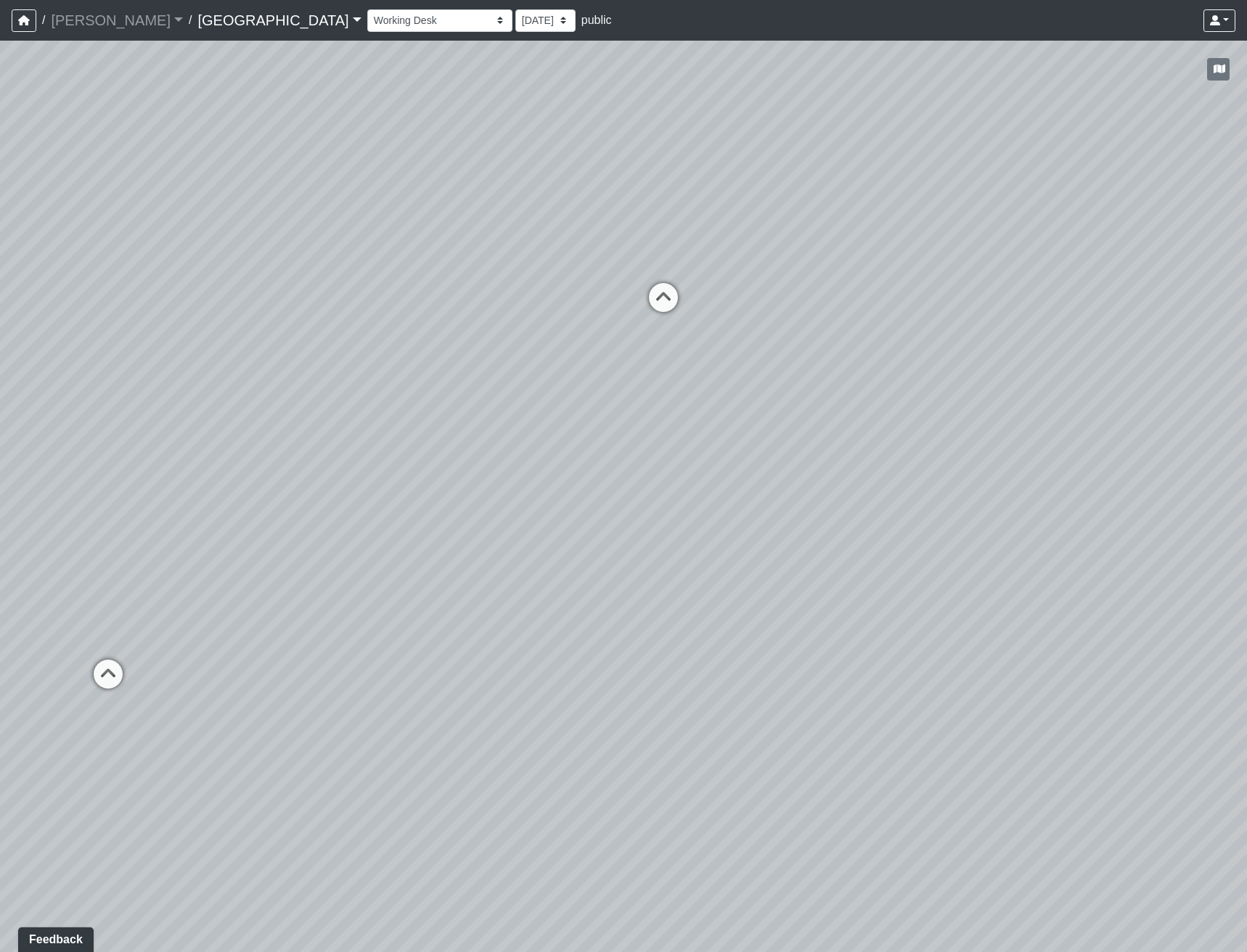
drag, startPoint x: 625, startPoint y: 460, endPoint x: 804, endPoint y: 391, distance: 191.8
click at [791, 402] on div "Loading... Reception Desk Loading... Lobby Loading... Landing Loading... Entry …" at bounding box center [623, 496] width 1247 height 911
click at [862, 224] on icon at bounding box center [854, 221] width 44 height 44
drag, startPoint x: 828, startPoint y: 423, endPoint x: 397, endPoint y: 457, distance: 432.3
click at [457, 448] on div "Loading... Reception Desk Loading... Lobby Loading... Landing Loading... Entry …" at bounding box center [623, 496] width 1247 height 911
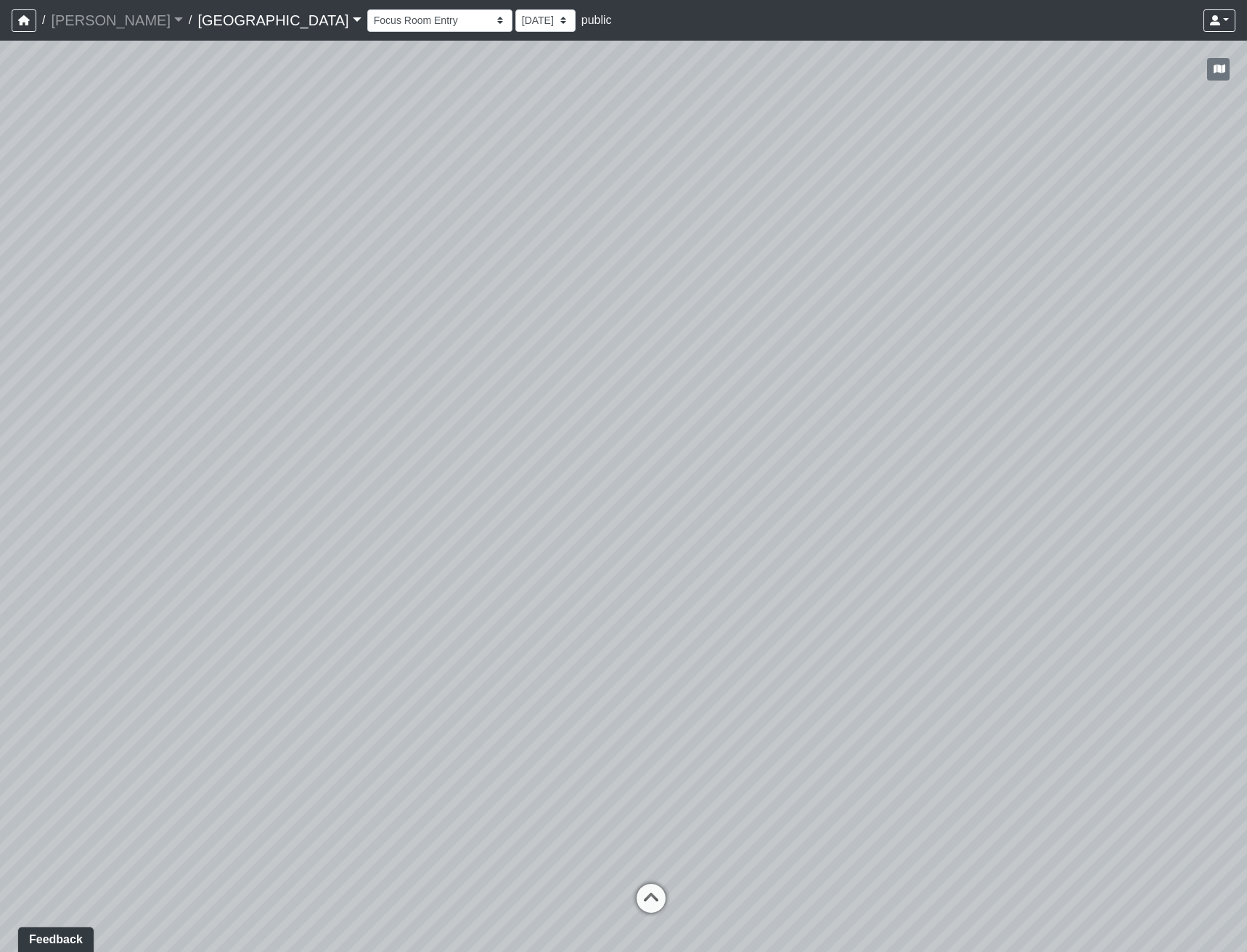
drag, startPoint x: 934, startPoint y: 519, endPoint x: 822, endPoint y: 537, distance: 113.4
click at [822, 537] on div "Loading... Reception Desk Loading... Lobby Loading... Landing Loading... Entry …" at bounding box center [623, 496] width 1247 height 911
drag, startPoint x: 529, startPoint y: 549, endPoint x: 446, endPoint y: 555, distance: 83.2
click at [455, 548] on div "Loading... Reception Desk Loading... Lobby Loading... Landing Loading... Entry …" at bounding box center [623, 496] width 1247 height 911
drag, startPoint x: 609, startPoint y: 537, endPoint x: 416, endPoint y: 539, distance: 193.0
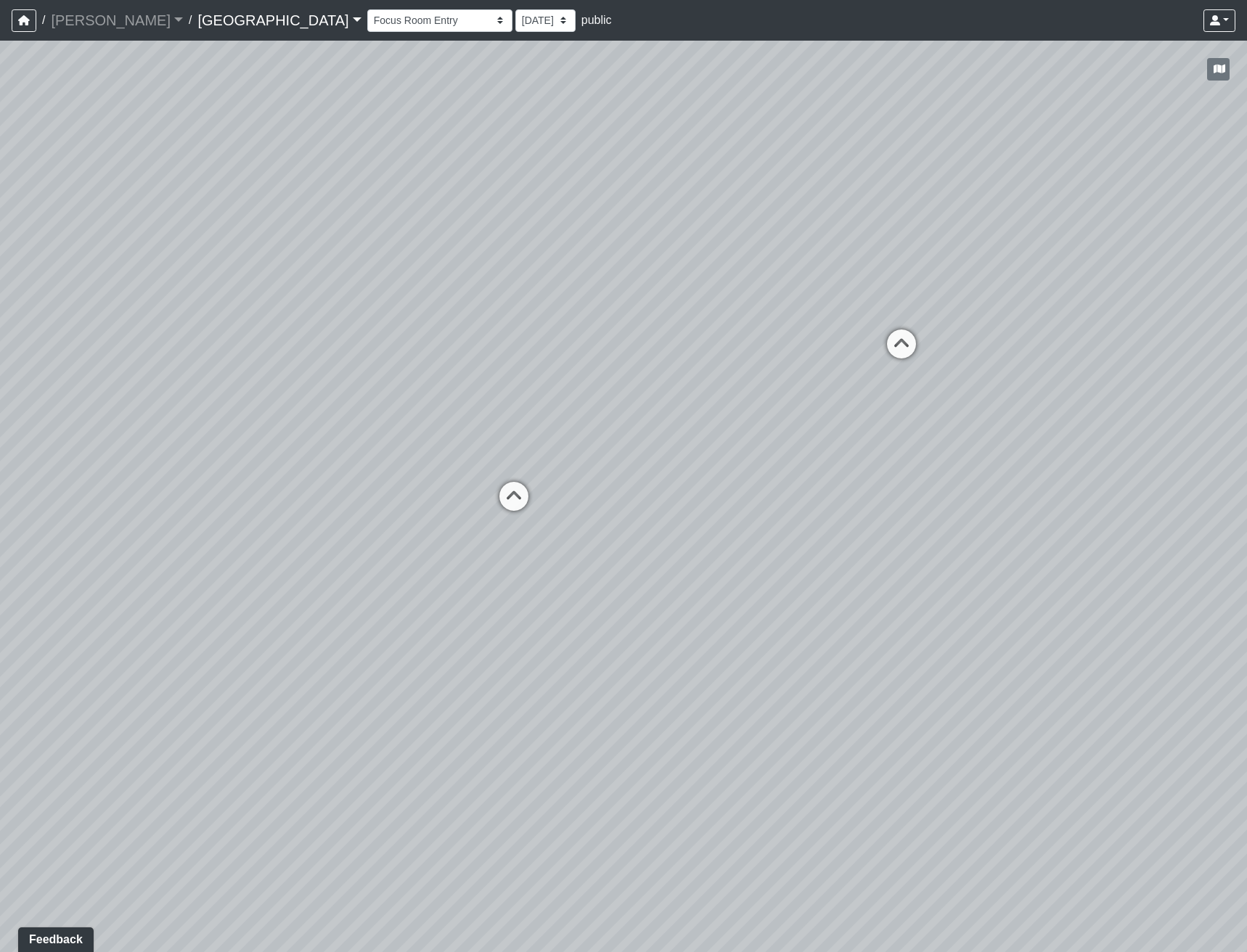
click at [436, 537] on div "Loading... Reception Desk Loading... Lobby Loading... Landing Loading... Entry …" at bounding box center [623, 496] width 1247 height 911
click at [664, 537] on icon at bounding box center [677, 549] width 44 height 44
drag, startPoint x: 1038, startPoint y: 461, endPoint x: 517, endPoint y: 527, distance: 525.2
click at [517, 526] on div "Loading... Reception Desk Loading... Lobby Loading... Landing Loading... Entry …" at bounding box center [623, 496] width 1247 height 911
drag
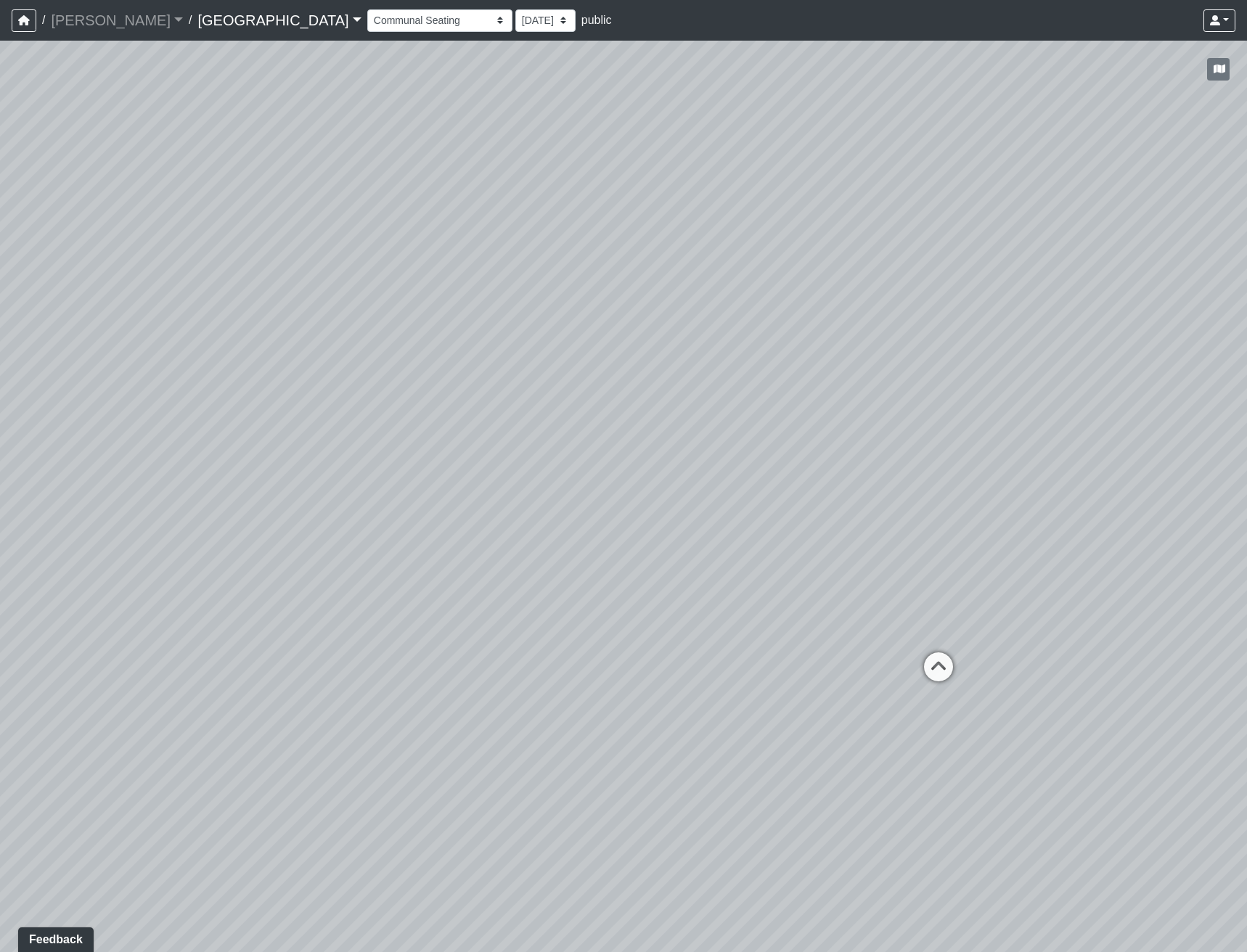
click at [584, 514] on div "Loading... Reception Desk Loading... Lobby Loading... Landing Loading... Entry …" at bounding box center [623, 496] width 1247 height 911
click at [1000, 513] on div "Loading... Reception Desk Loading... Lobby Loading... Landing Loading... Entry …" at bounding box center [623, 496] width 1247 height 911
click at [839, 486] on div "Loading... Reception Desk Loading... Lobby Loading... Landing Loading... Entry …" at bounding box center [623, 496] width 1247 height 911
drag, startPoint x: 971, startPoint y: 592, endPoint x: 734, endPoint y: 611, distance: 237.8
click at [734, 611] on div "Loading... Reception Desk Loading... Lobby Loading... Landing Loading... Entry …" at bounding box center [623, 496] width 1247 height 911
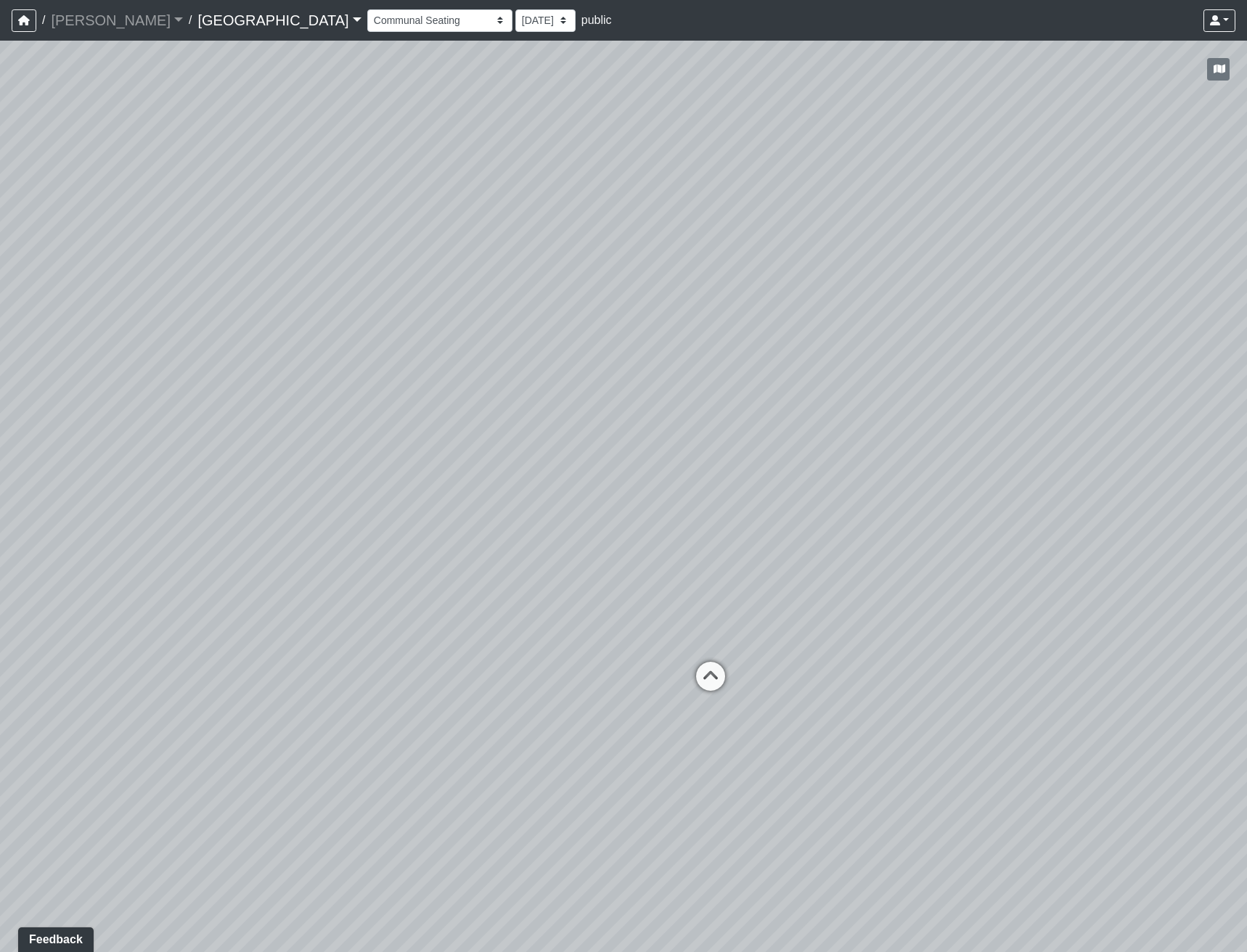
drag, startPoint x: 717, startPoint y: 631, endPoint x: 688, endPoint y: 636, distance: 29.4
click at [688, 636] on div "Loading... Reception Desk Loading... Lobby Loading... Landing Loading... Entry …" at bounding box center [623, 496] width 1247 height 911
click at [638, 684] on div "Loading... Reception Desk Loading... Lobby Loading... Landing Loading... Entry …" at bounding box center [623, 496] width 1247 height 911
drag, startPoint x: 763, startPoint y: 685, endPoint x: 701, endPoint y: 675, distance: 62.8
click at [705, 677] on div "Loading... Reception Desk Loading... Lobby Loading... Landing Loading... Entry …" at bounding box center [623, 496] width 1247 height 911
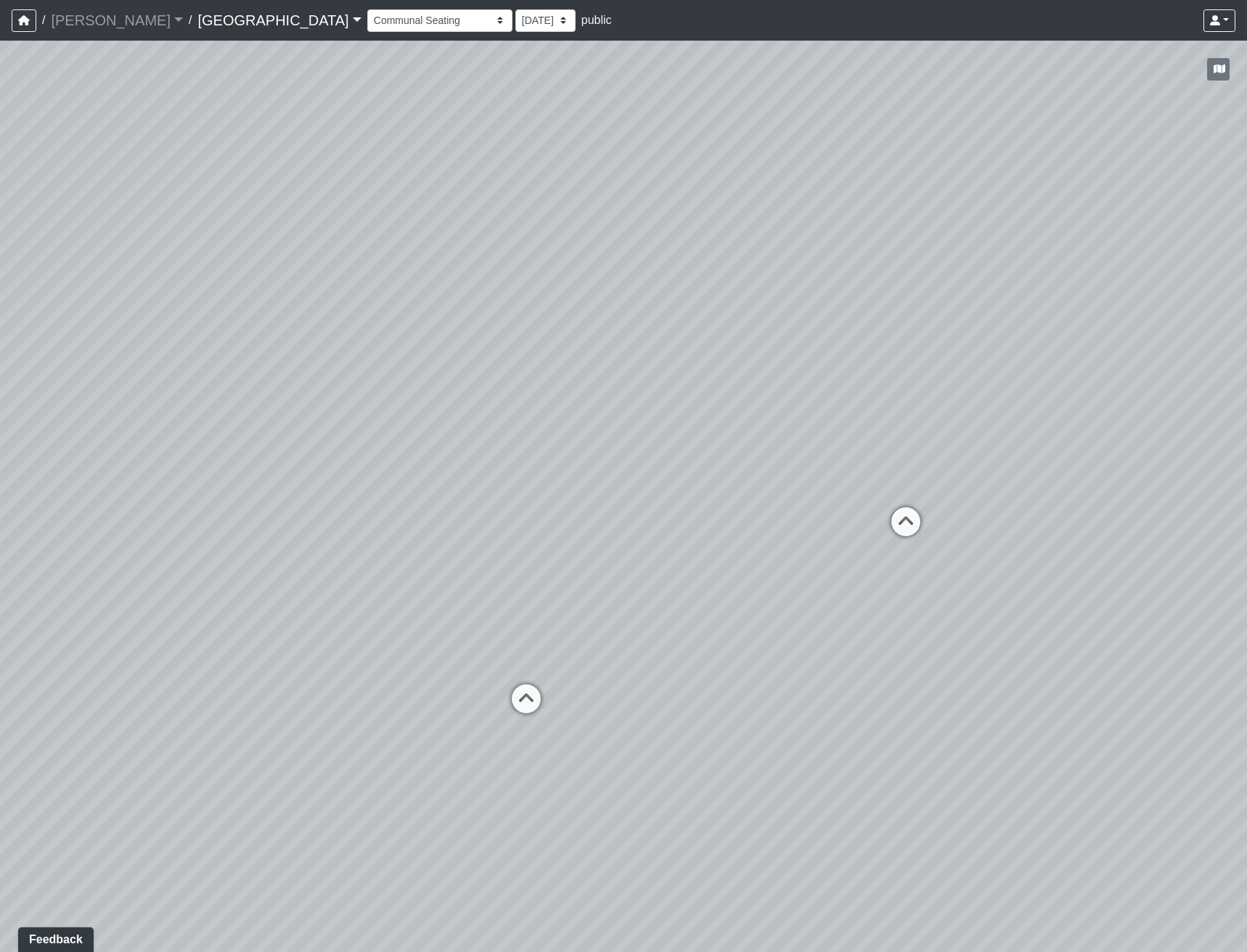
drag, startPoint x: 717, startPoint y: 710, endPoint x: 653, endPoint y: 721, distance: 64.9
click at [653, 721] on div "Loading... Reception Desk Loading... Lobby Loading... Landing Loading... Entry …" at bounding box center [623, 496] width 1247 height 911
drag, startPoint x: 644, startPoint y: 720, endPoint x: 430, endPoint y: 752, distance: 216.4
click at [432, 753] on div "Loading... Reception Desk Loading... Lobby Loading... Landing Loading... Entry …" at bounding box center [623, 496] width 1247 height 911
drag, startPoint x: 915, startPoint y: 772, endPoint x: 741, endPoint y: 746, distance: 175.9
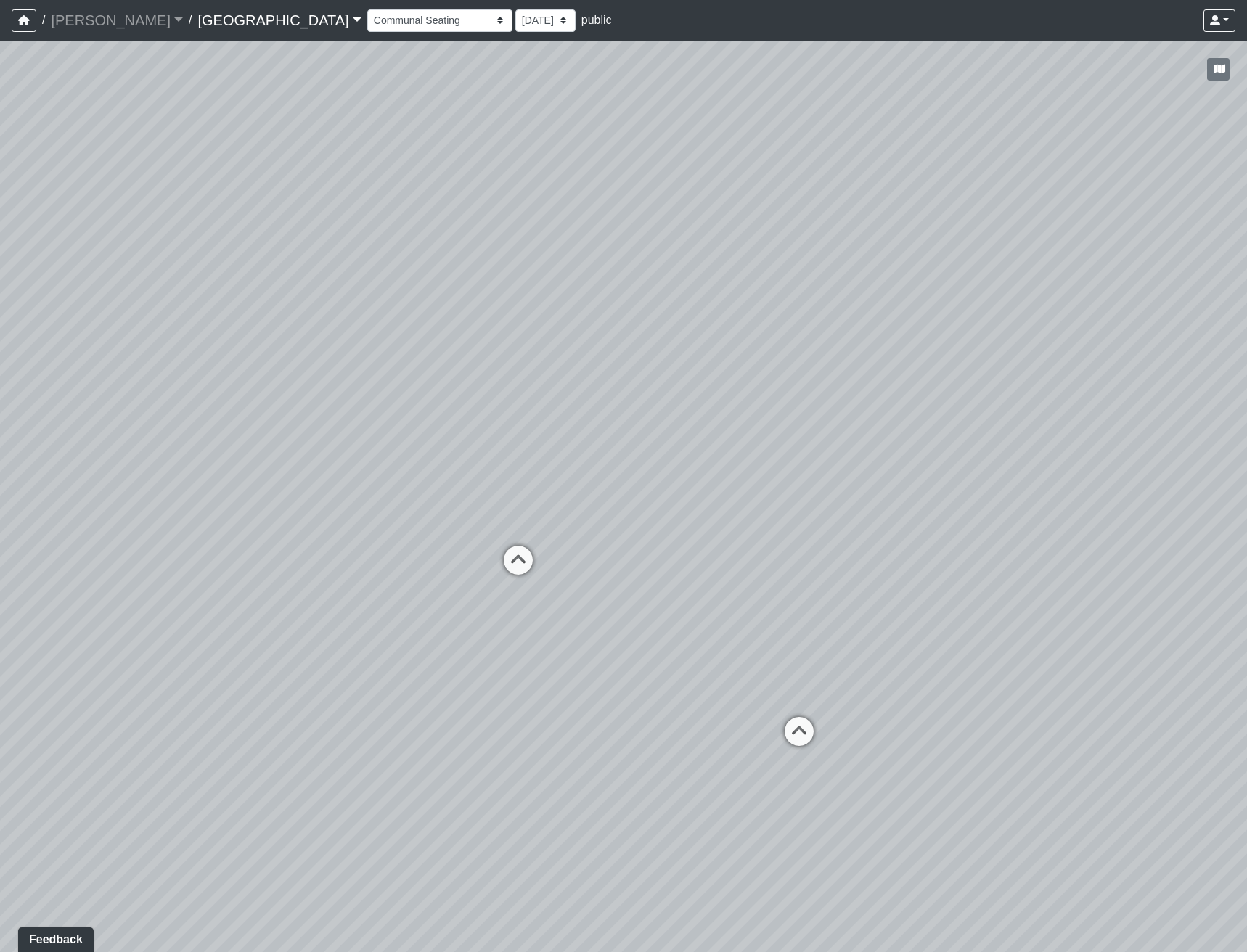
click at [743, 748] on div "Loading... Reception Desk Loading... Lobby Loading... Landing Loading... Entry …" at bounding box center [623, 496] width 1247 height 911
click at [791, 729] on icon at bounding box center [788, 736] width 44 height 44
select select "o63PZcpCFP2oHedbmhAgQL"
drag, startPoint x: 703, startPoint y: 645, endPoint x: 710, endPoint y: 565, distance: 80.3
click at [710, 565] on div "Loading... Reception Desk Loading... Lobby Loading... Landing Loading... Entry …" at bounding box center [623, 496] width 1247 height 911
